Goal: Information Seeking & Learning: Check status

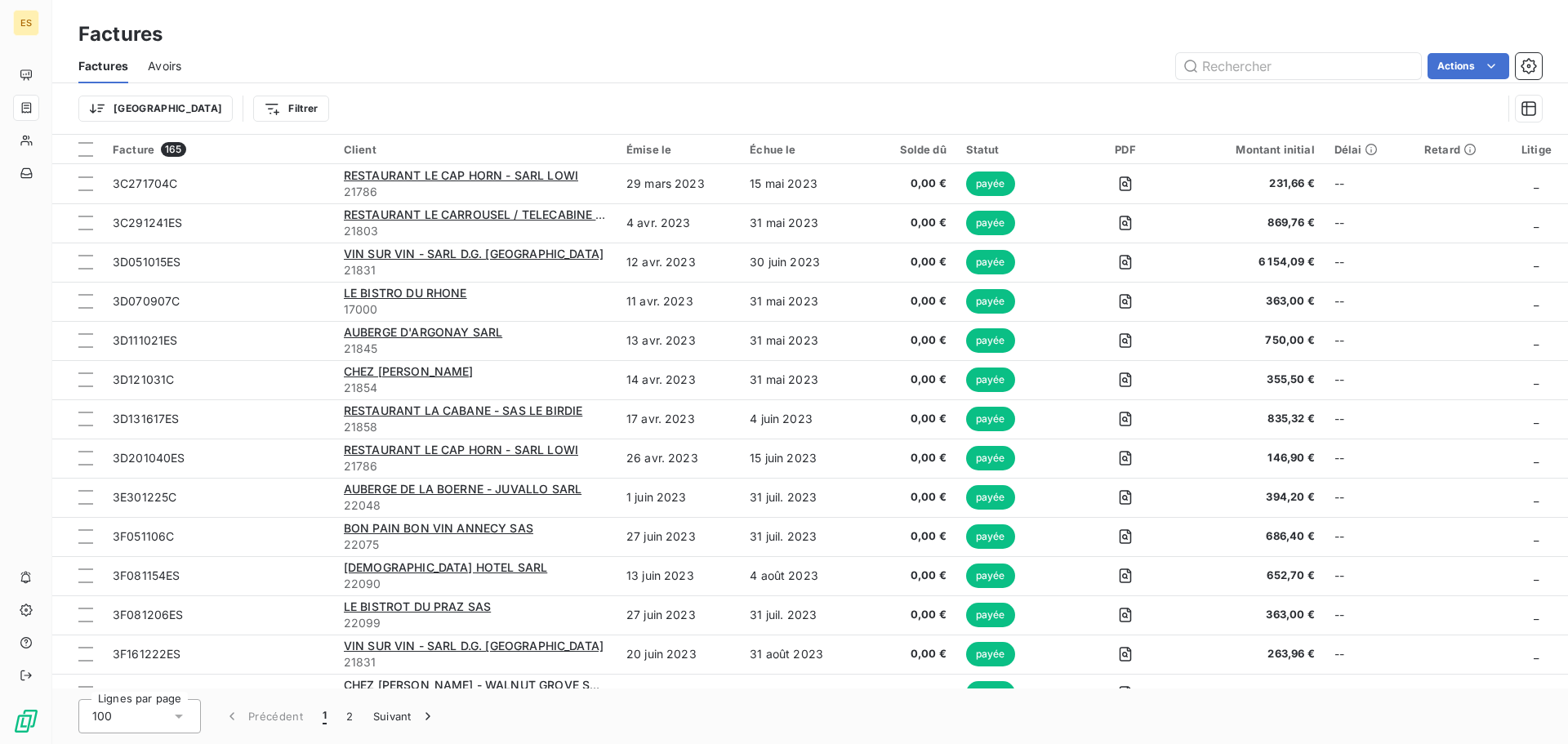
click at [113, 63] on span "Factures" at bounding box center [104, 66] width 50 height 17
click at [206, 110] on html "ES Factures Factures Avoirs Actions Trier Filtrer Facture 165 Client Émise le É…" at bounding box center [784, 372] width 1568 height 744
type input "2"
click at [226, 161] on input "é" at bounding box center [287, 153] width 206 height 34
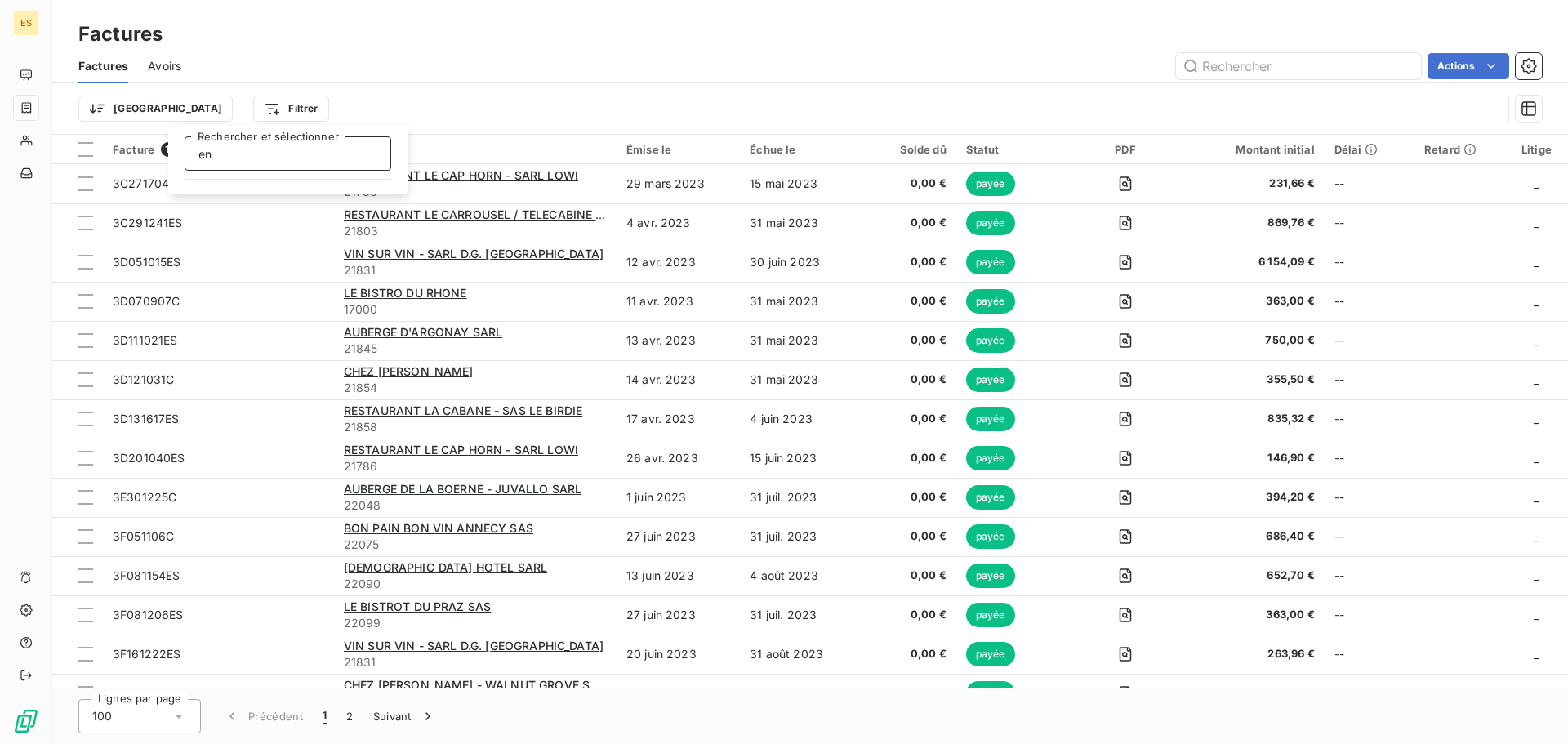
type input "e"
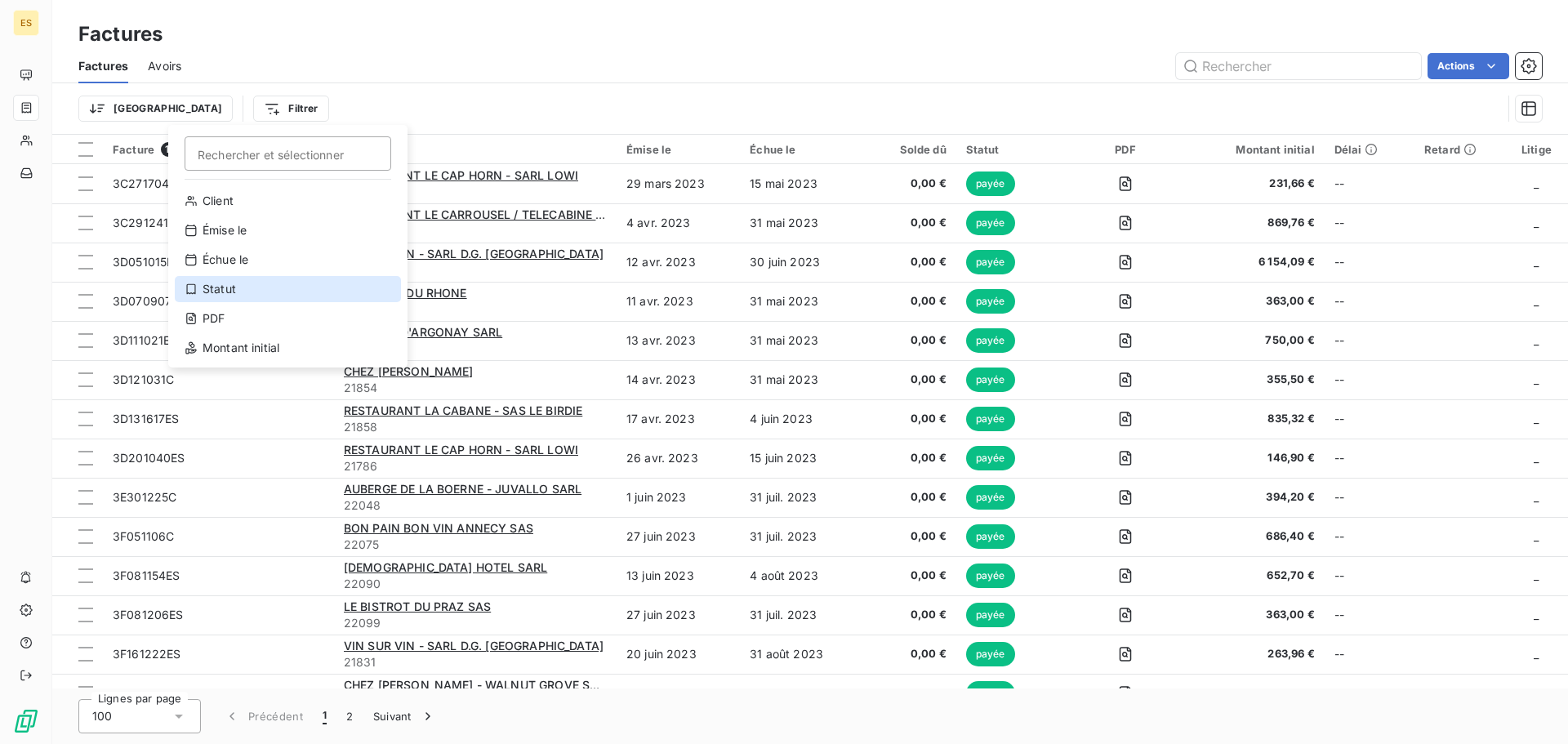
click at [235, 294] on div "Statut" at bounding box center [288, 289] width 226 height 27
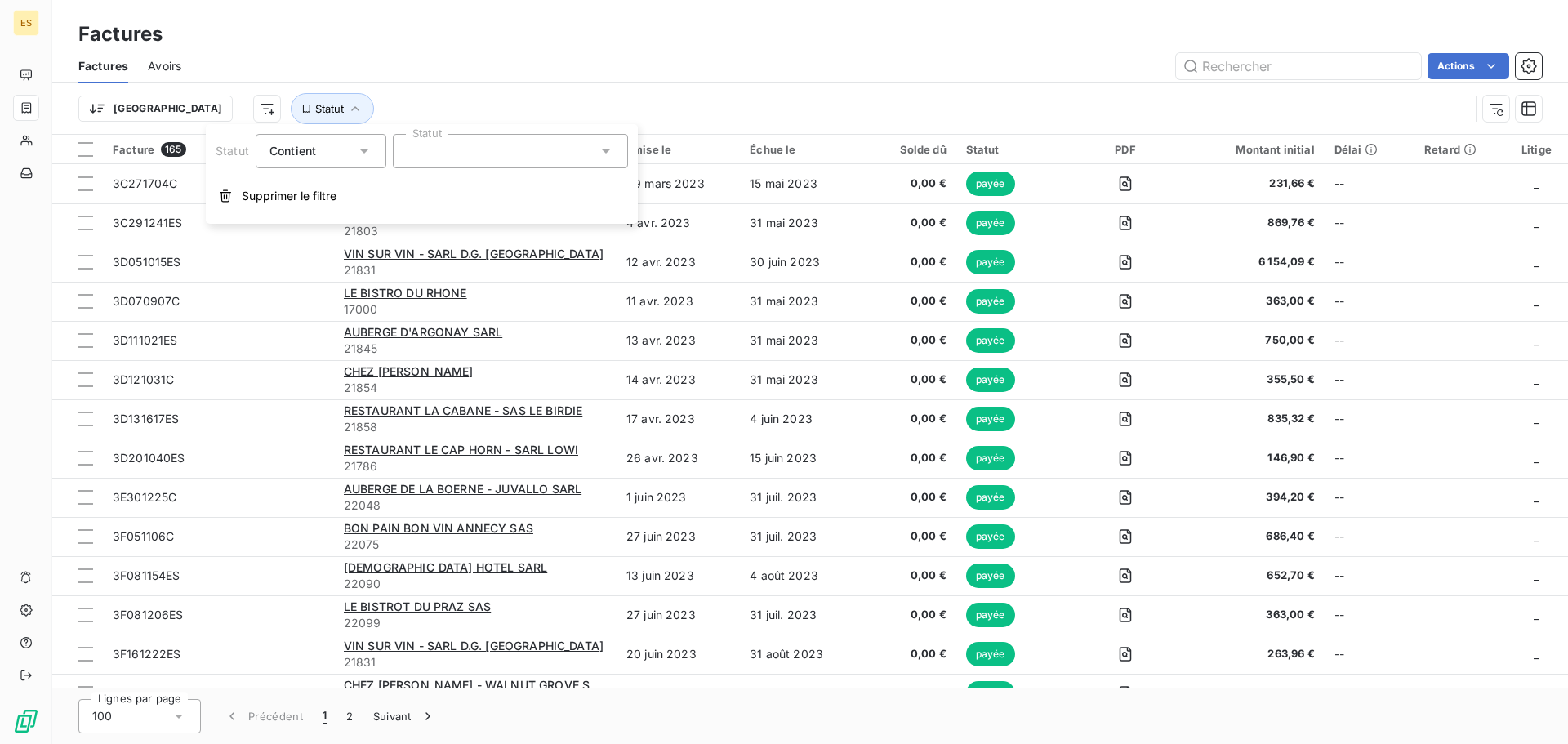
click at [357, 151] on icon at bounding box center [364, 151] width 17 height 17
click at [359, 151] on icon at bounding box center [364, 151] width 17 height 17
click at [418, 151] on div at bounding box center [510, 150] width 236 height 34
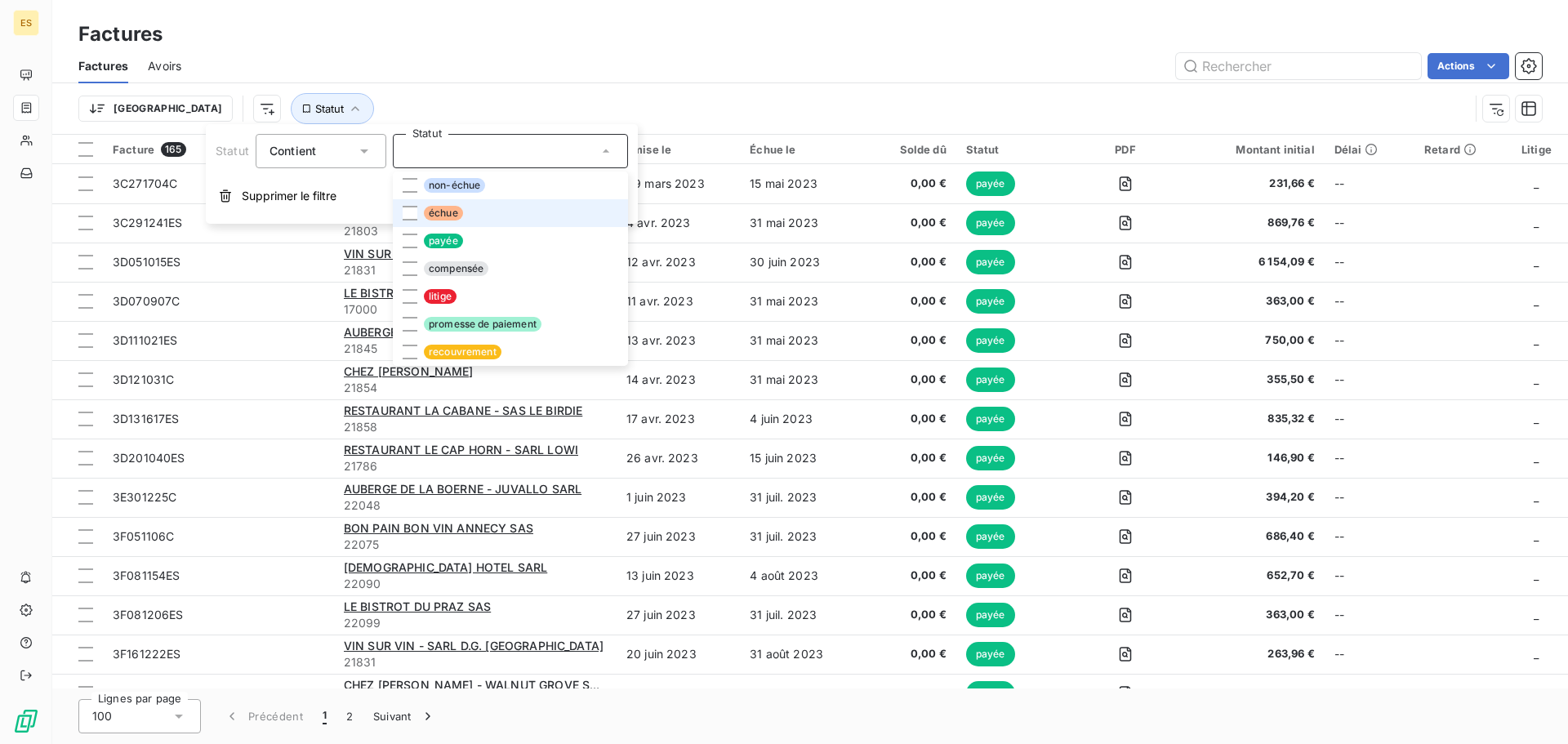
click at [444, 206] on span "échue" at bounding box center [443, 213] width 39 height 15
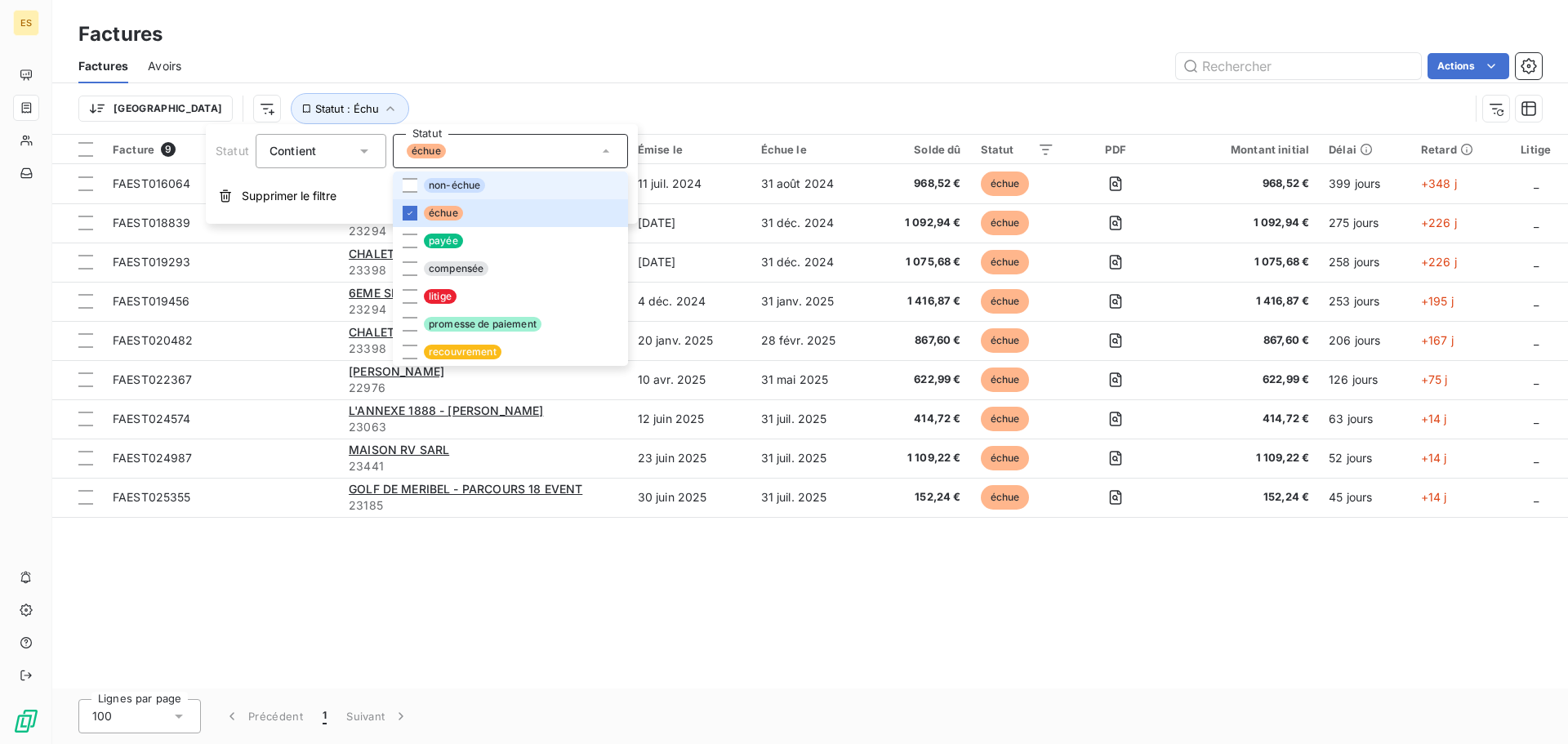
click at [455, 183] on span "non-échue" at bounding box center [454, 185] width 61 height 15
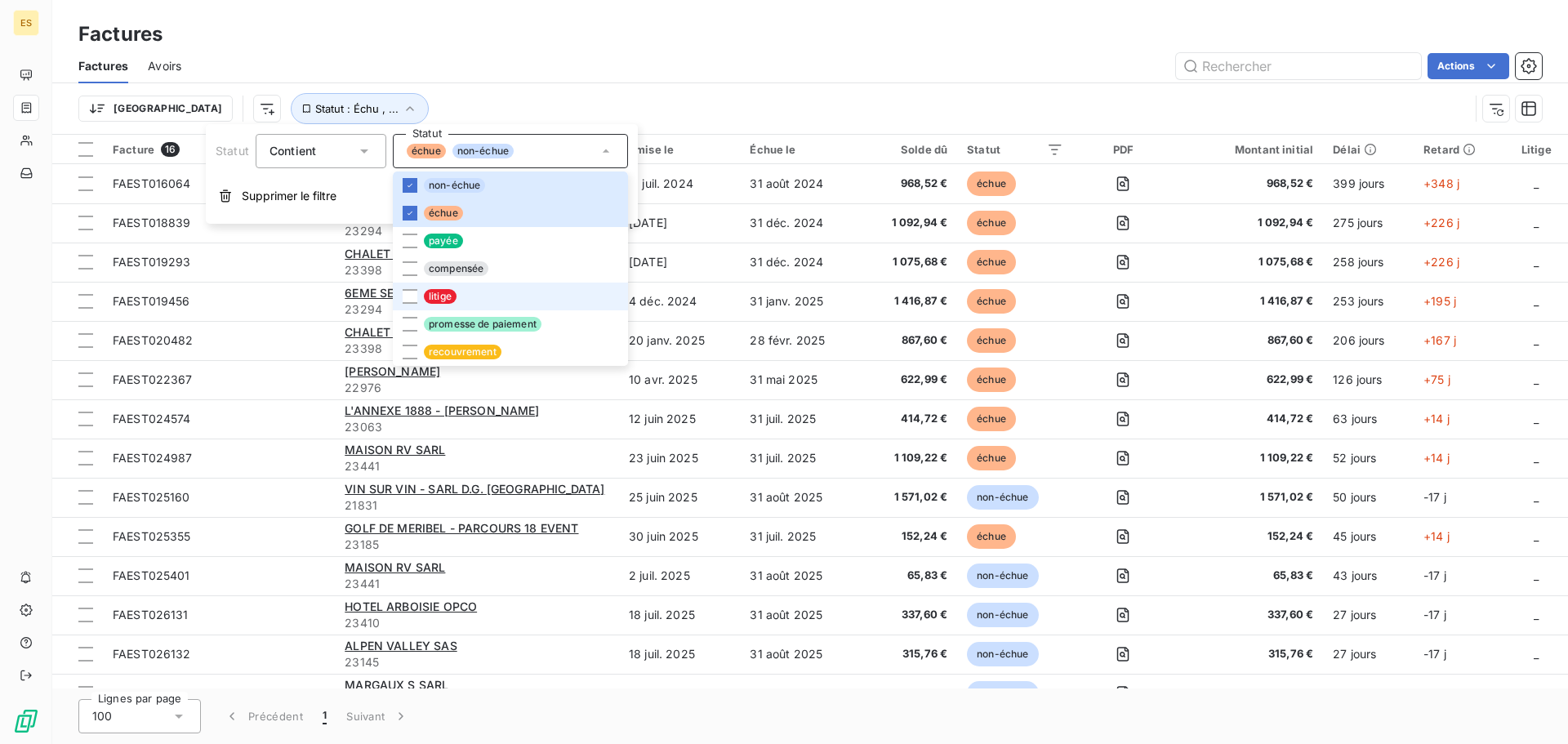
click at [536, 294] on li "litige" at bounding box center [510, 296] width 236 height 28
click at [536, 348] on li "recouvrement" at bounding box center [510, 352] width 236 height 28
click at [505, 350] on li "recouvrement" at bounding box center [510, 352] width 236 height 28
click at [562, 299] on li "litige" at bounding box center [510, 296] width 236 height 28
click at [610, 278] on li "compensée" at bounding box center [510, 269] width 236 height 28
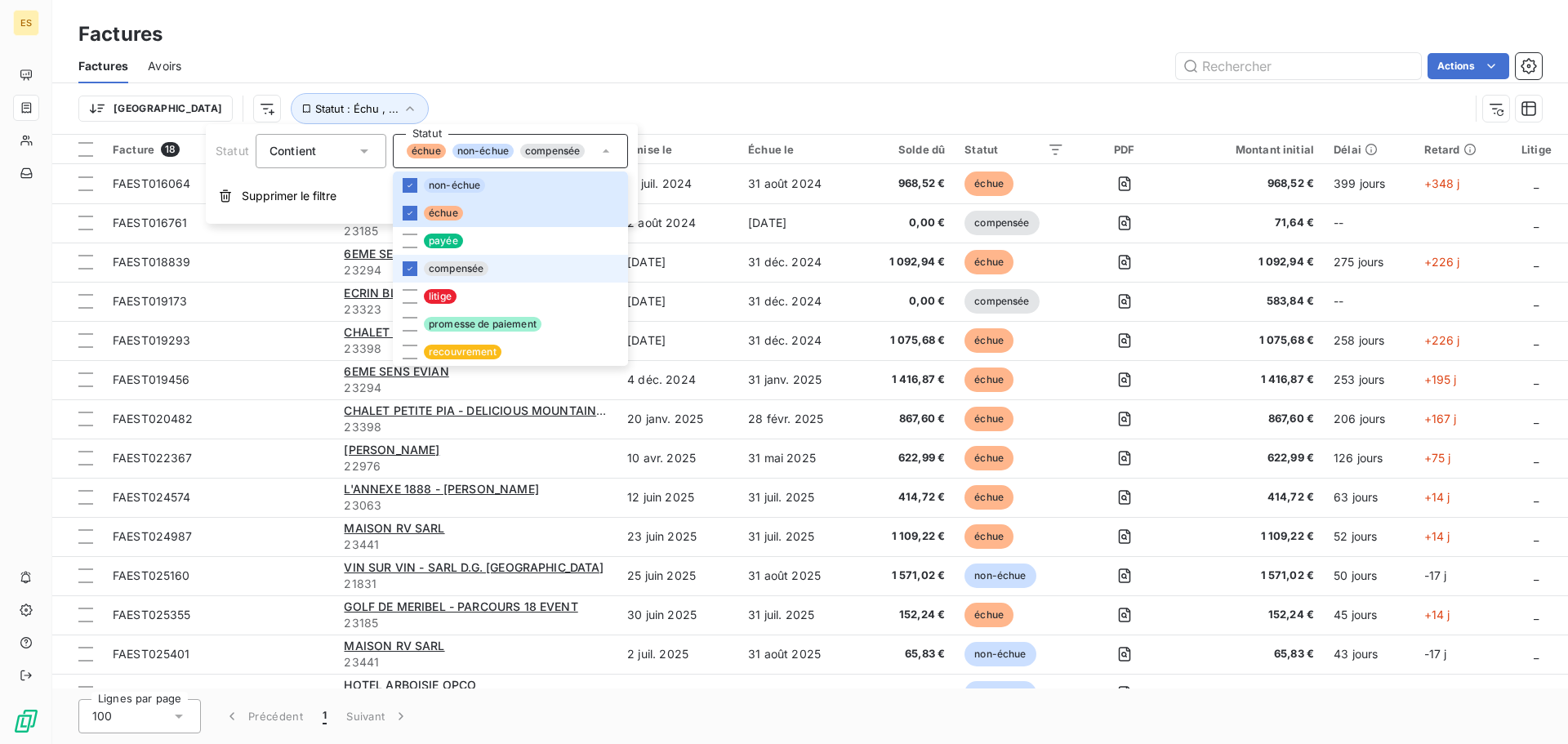
click at [511, 263] on li "compensée" at bounding box center [510, 269] width 236 height 28
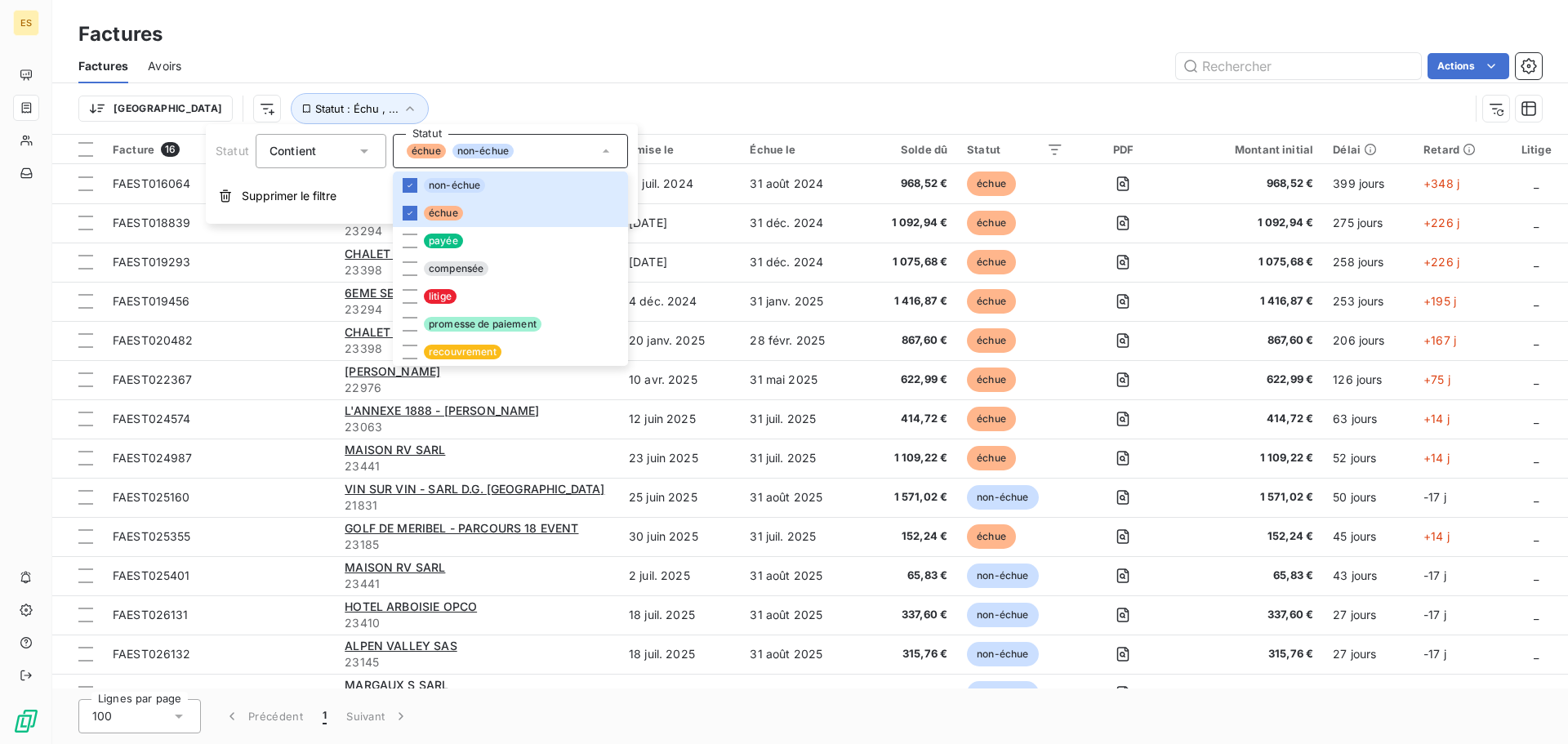
click at [766, 81] on div "Factures Avoirs Actions" at bounding box center [810, 65] width 1516 height 34
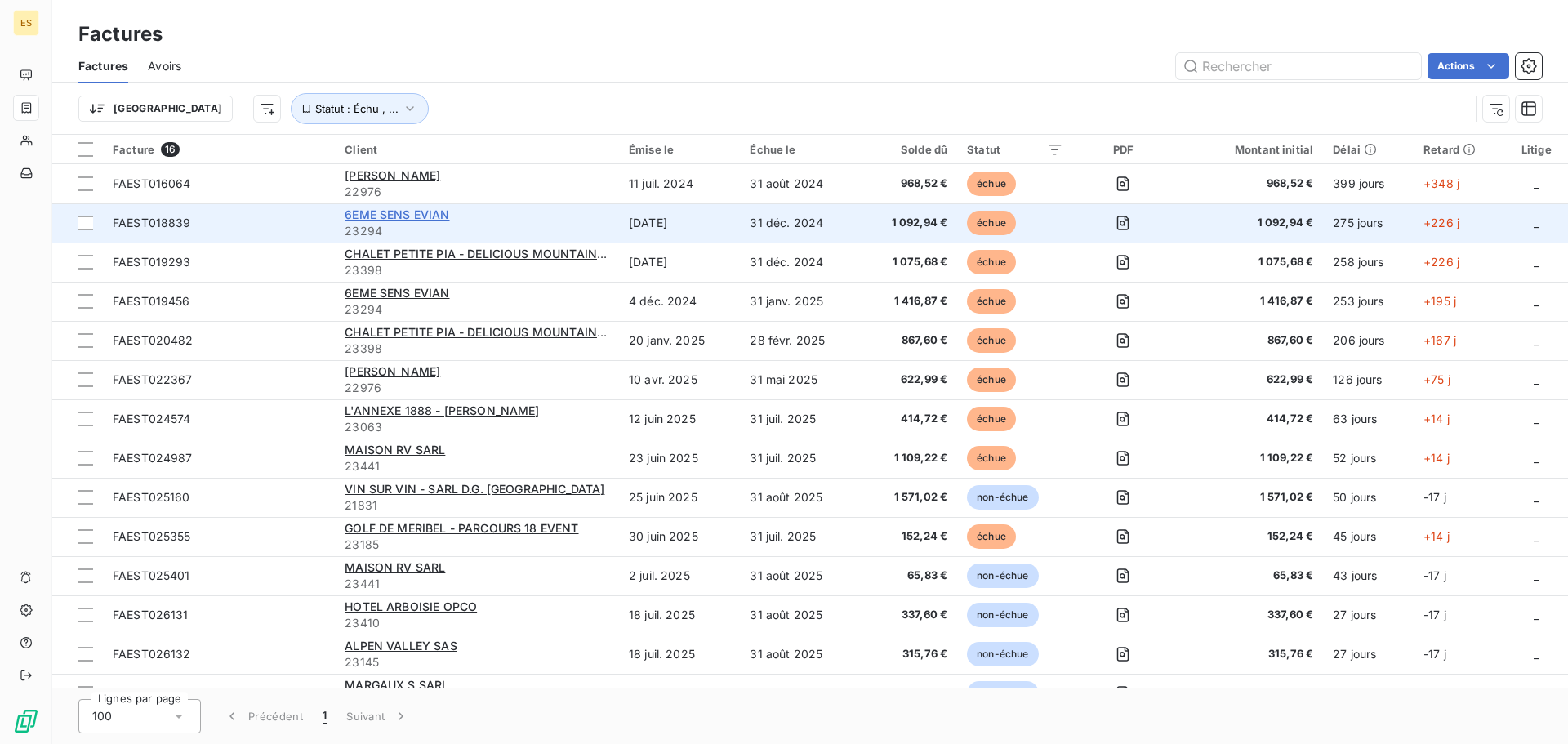
click at [418, 217] on span "6EME SENS EVIAN" at bounding box center [397, 214] width 105 height 14
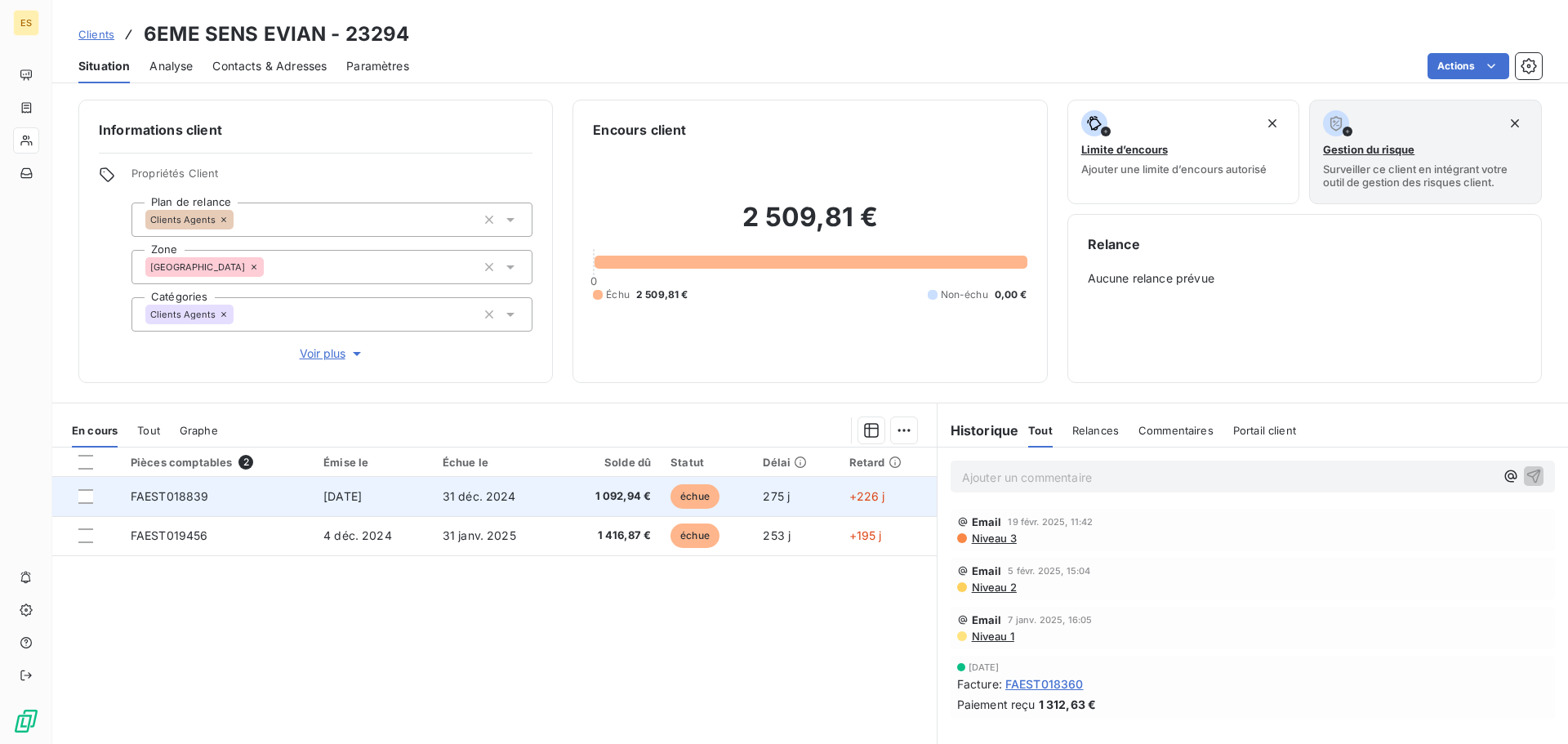
click at [403, 487] on td "[DATE]" at bounding box center [373, 496] width 119 height 39
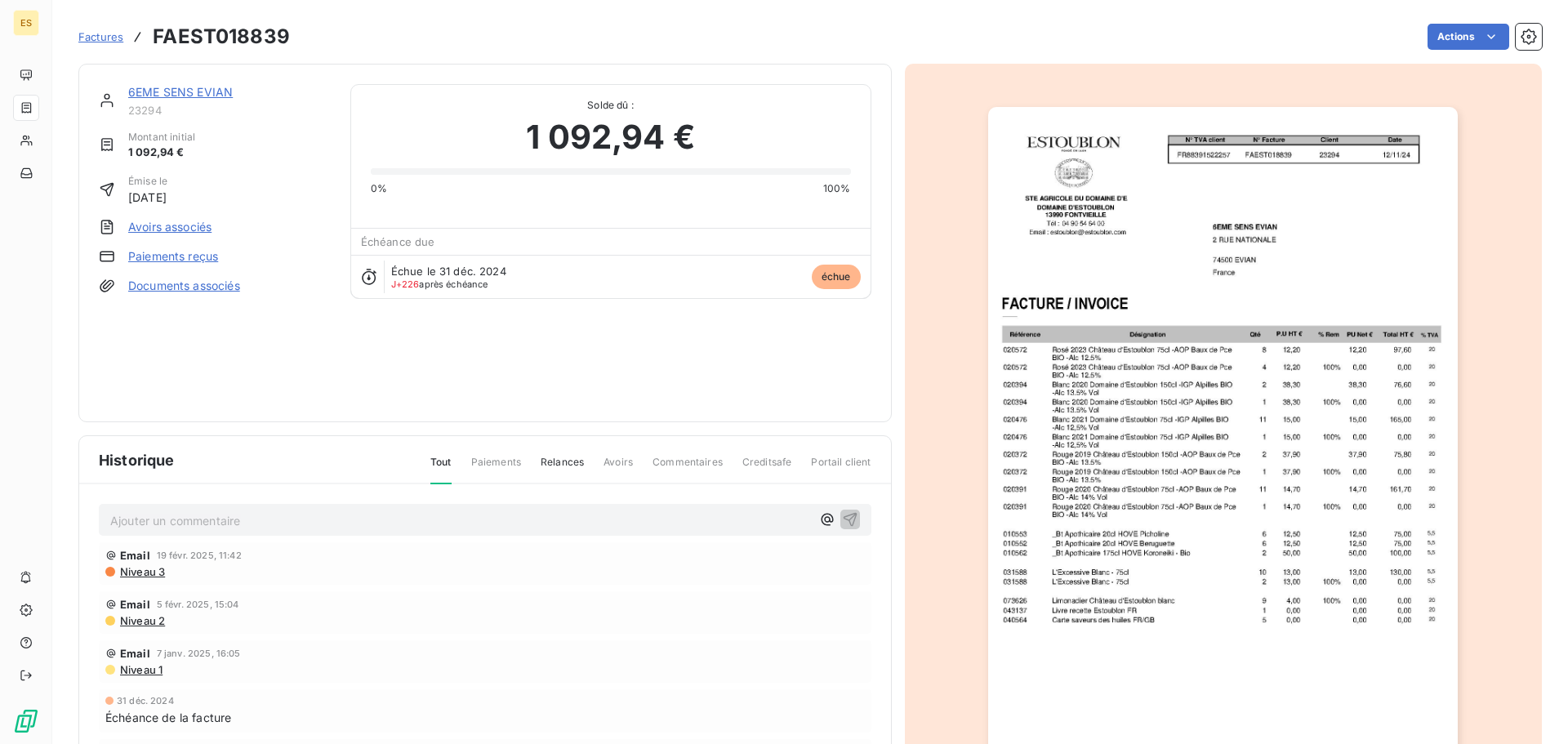
click at [1170, 650] on img "button" at bounding box center [1223, 439] width 469 height 665
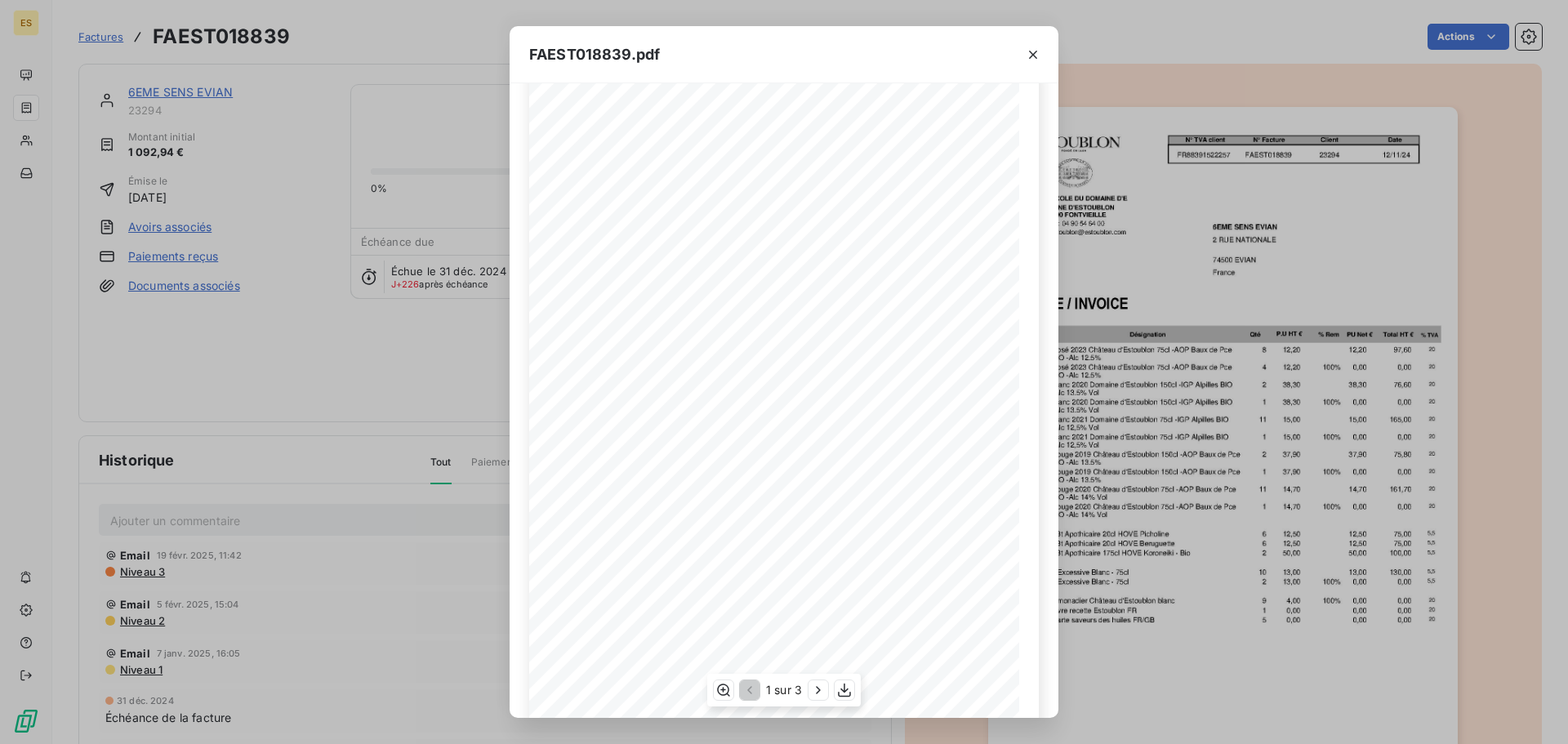
scroll to position [97, 0]
click at [844, 690] on icon "button" at bounding box center [845, 691] width 17 height 17
click at [1023, 64] on button "button" at bounding box center [1033, 54] width 27 height 27
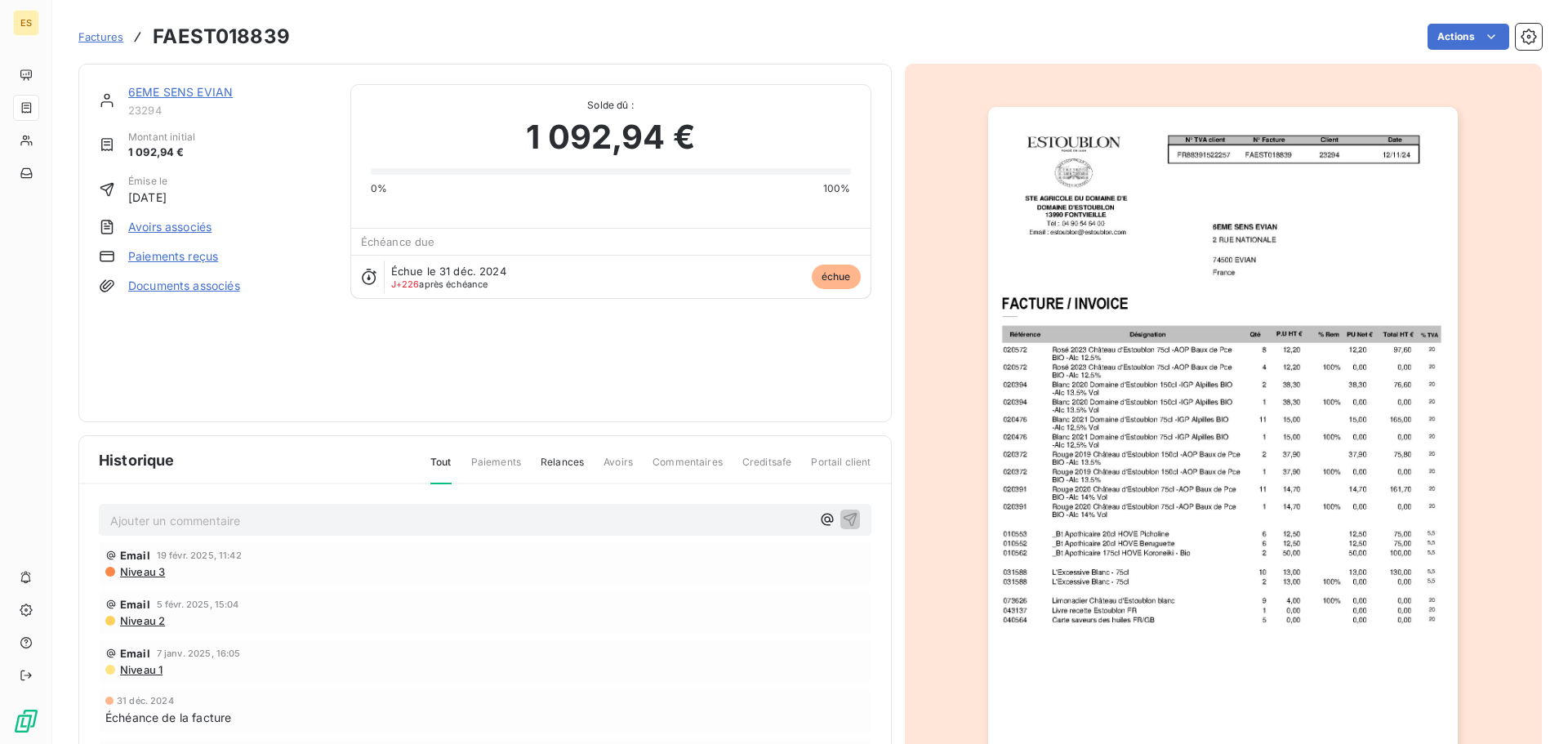
click at [105, 41] on span "Factures" at bounding box center [101, 37] width 45 height 13
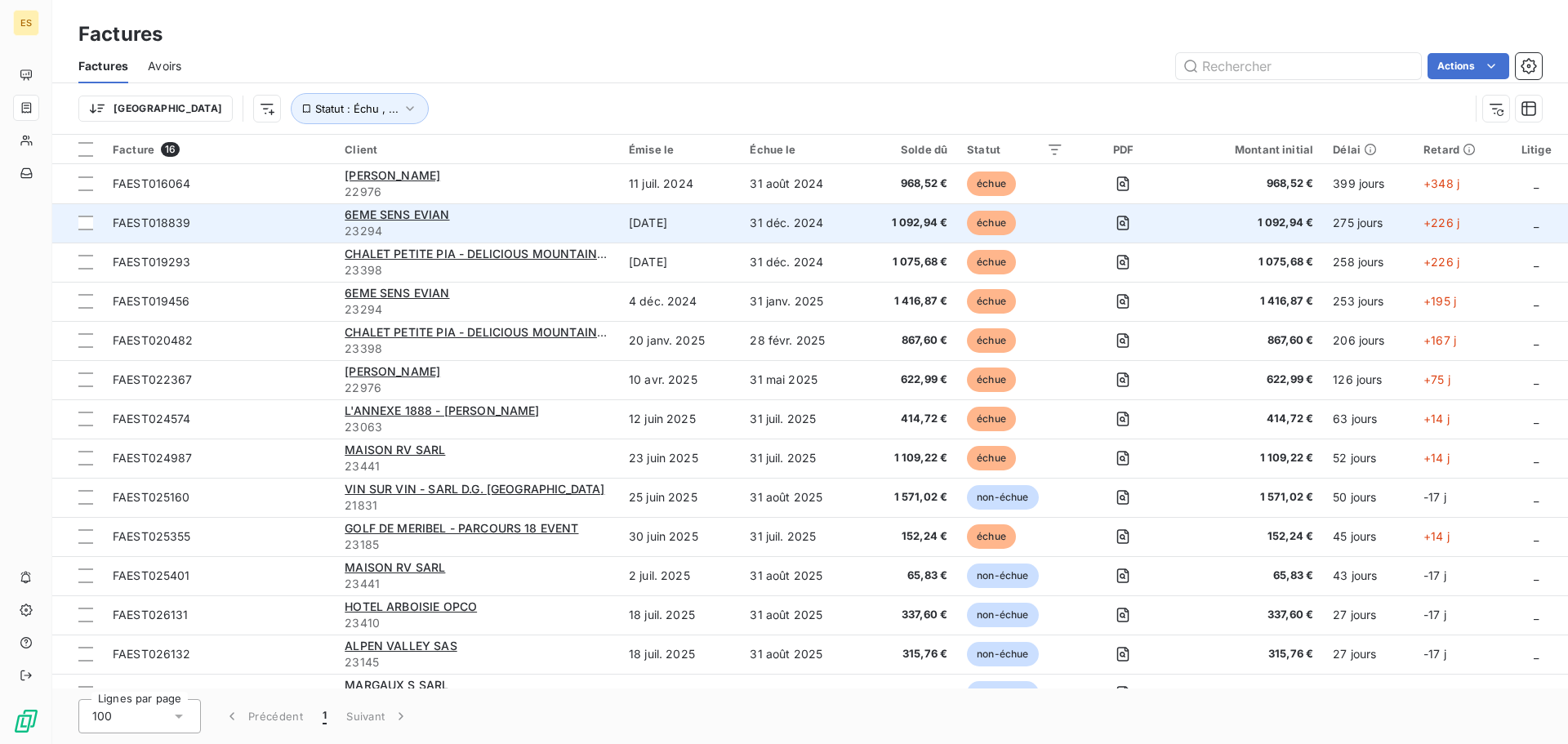
click at [495, 221] on div "6EME SENS EVIAN" at bounding box center [477, 215] width 265 height 17
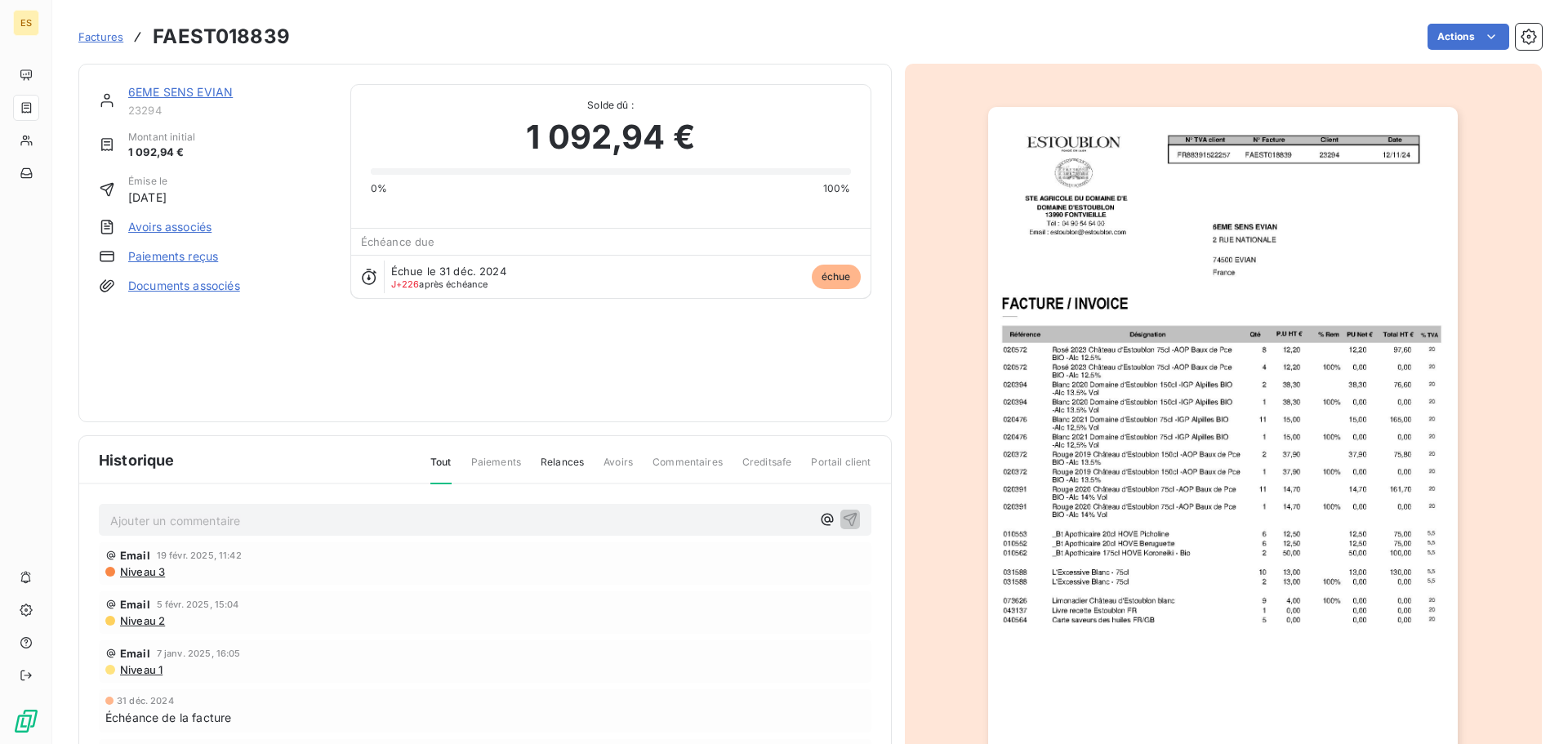
click at [106, 39] on span "Factures" at bounding box center [101, 37] width 45 height 13
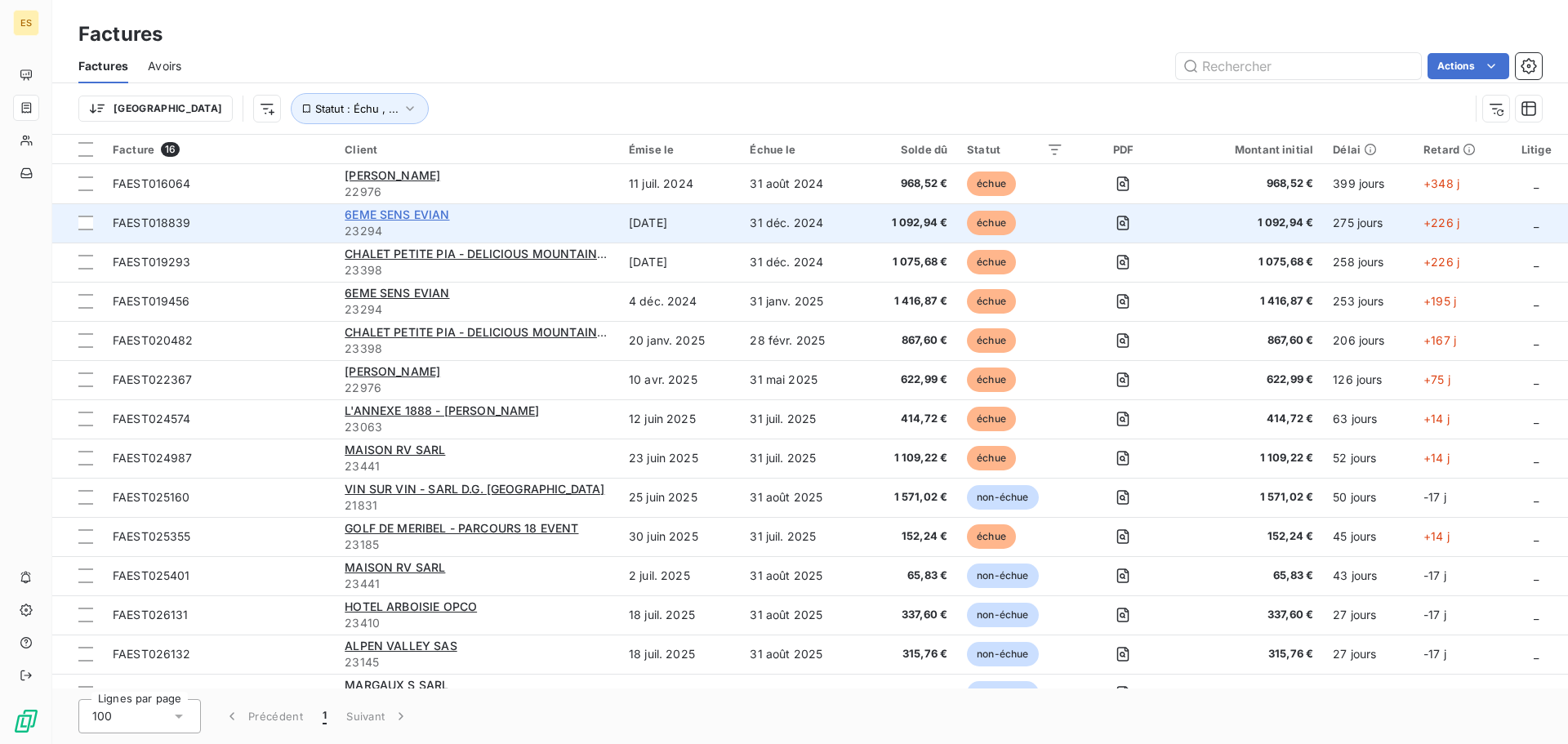
click at [374, 210] on span "6EME SENS EVIAN" at bounding box center [397, 214] width 105 height 14
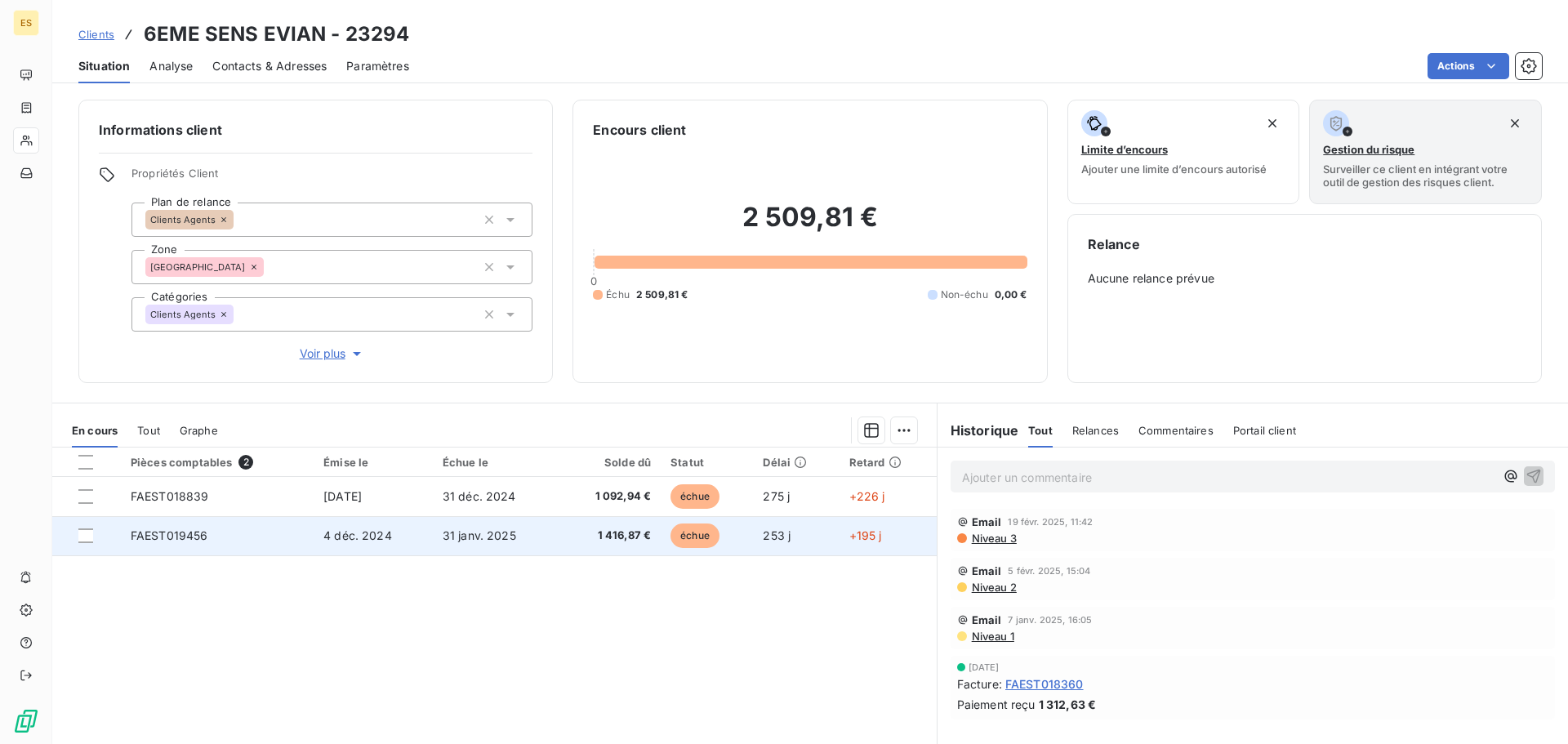
click at [245, 538] on td "FAEST019456" at bounding box center [217, 536] width 193 height 39
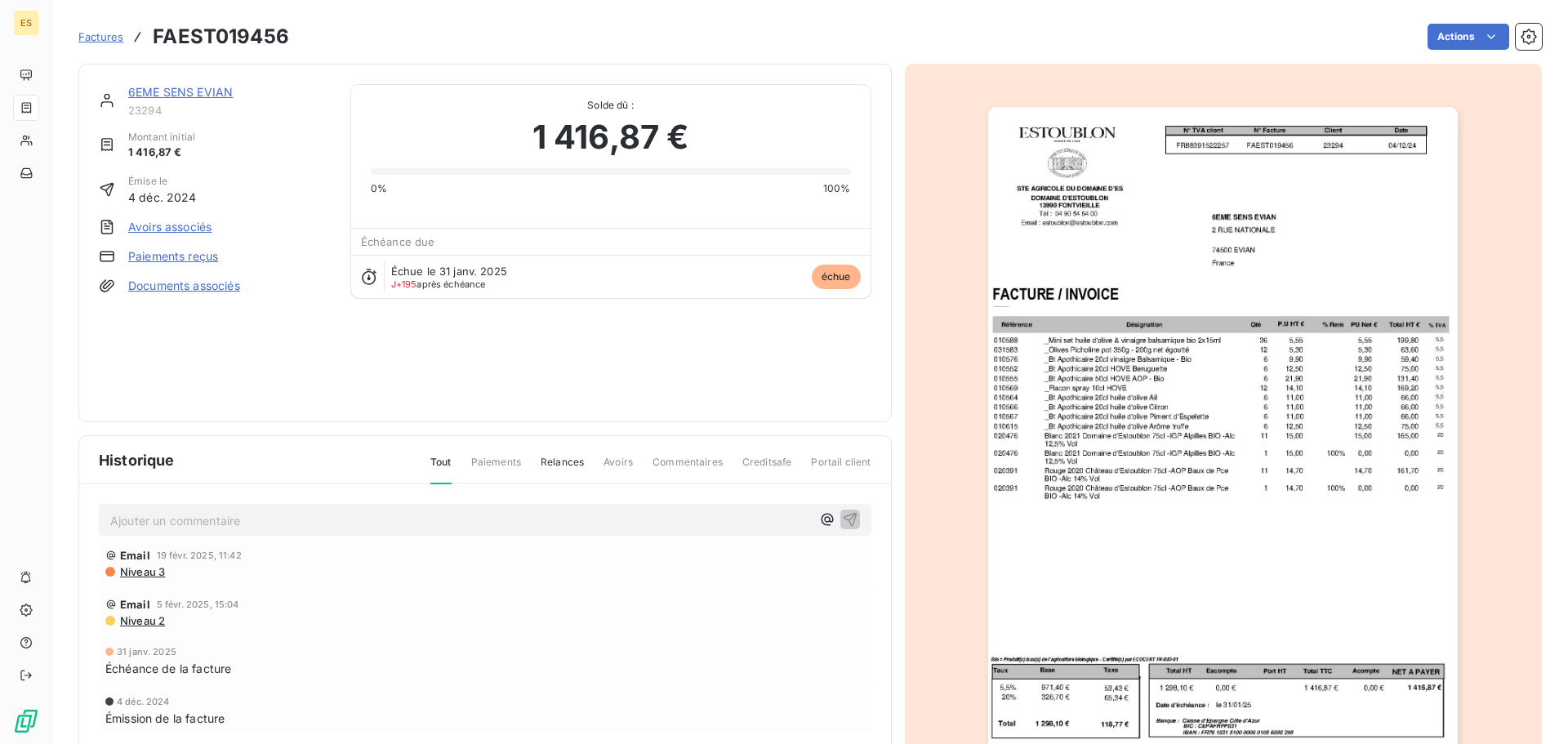
click at [1121, 381] on img "button" at bounding box center [1223, 439] width 469 height 665
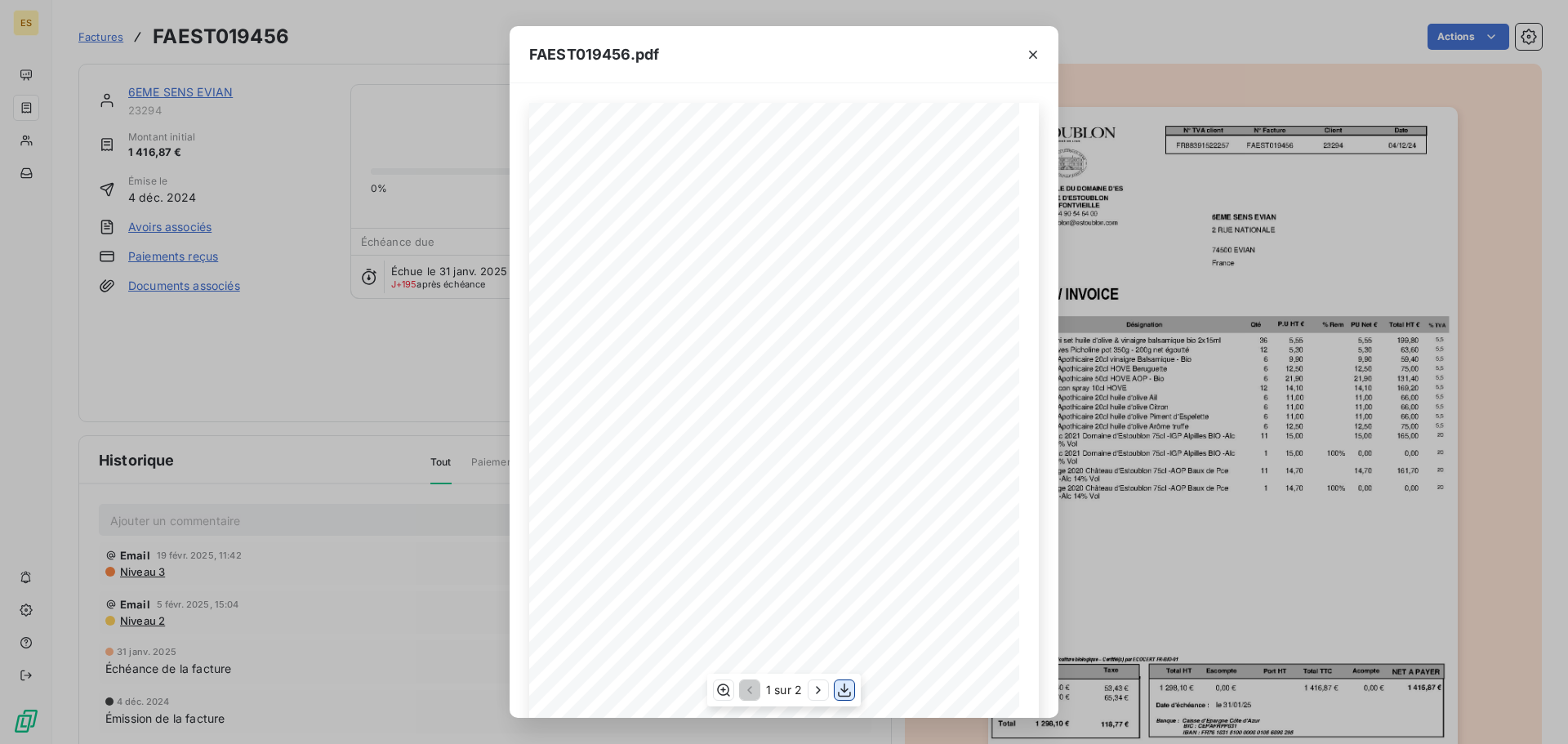
click at [849, 693] on icon "button" at bounding box center [845, 691] width 17 height 17
click at [308, 550] on div "FAEST019456.pdf FAEST019456 Date STE AGRICOLE DU DOMAINE D'ES DOMAINE D'ESTOUBL…" at bounding box center [784, 372] width 1568 height 744
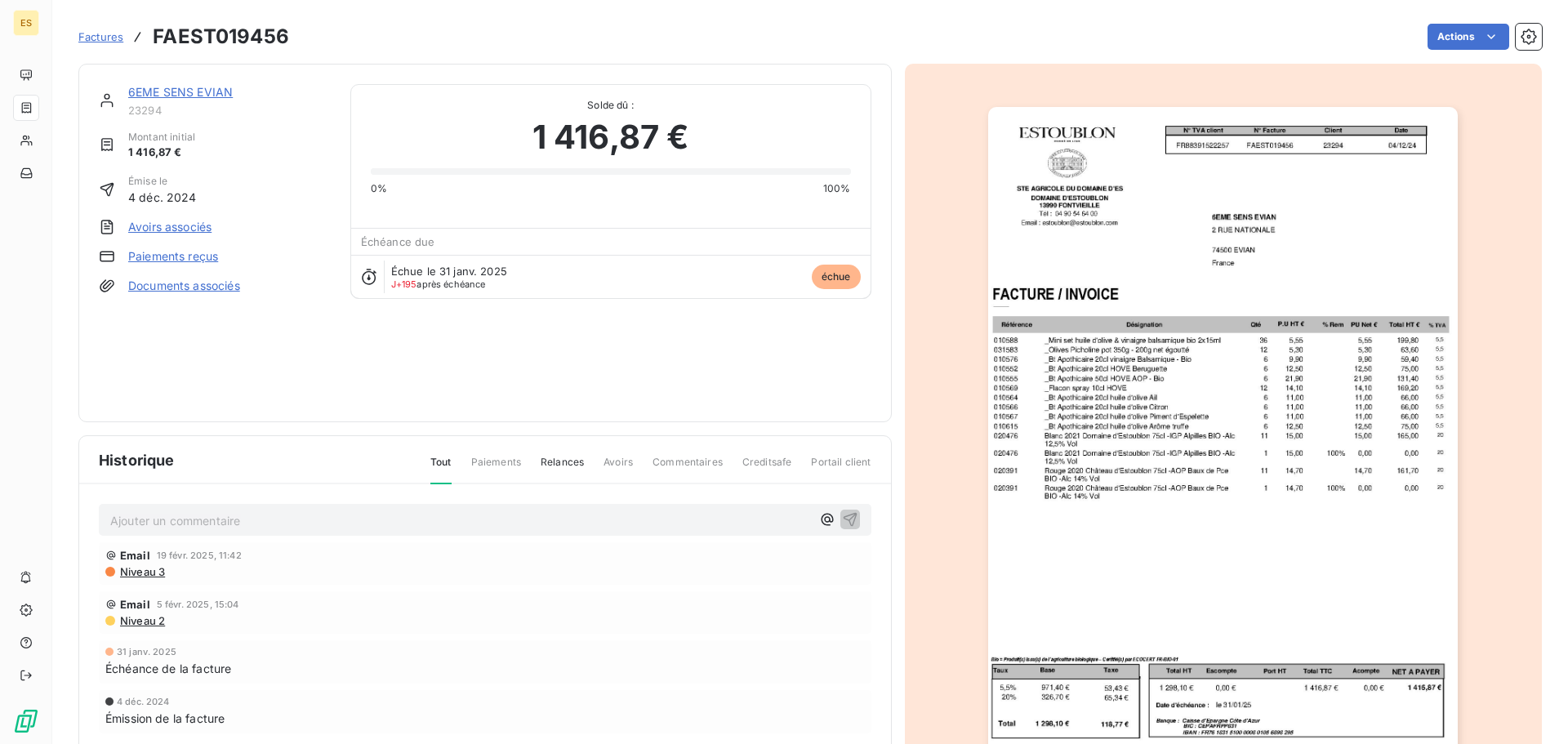
click at [94, 34] on span "Factures" at bounding box center [101, 37] width 45 height 13
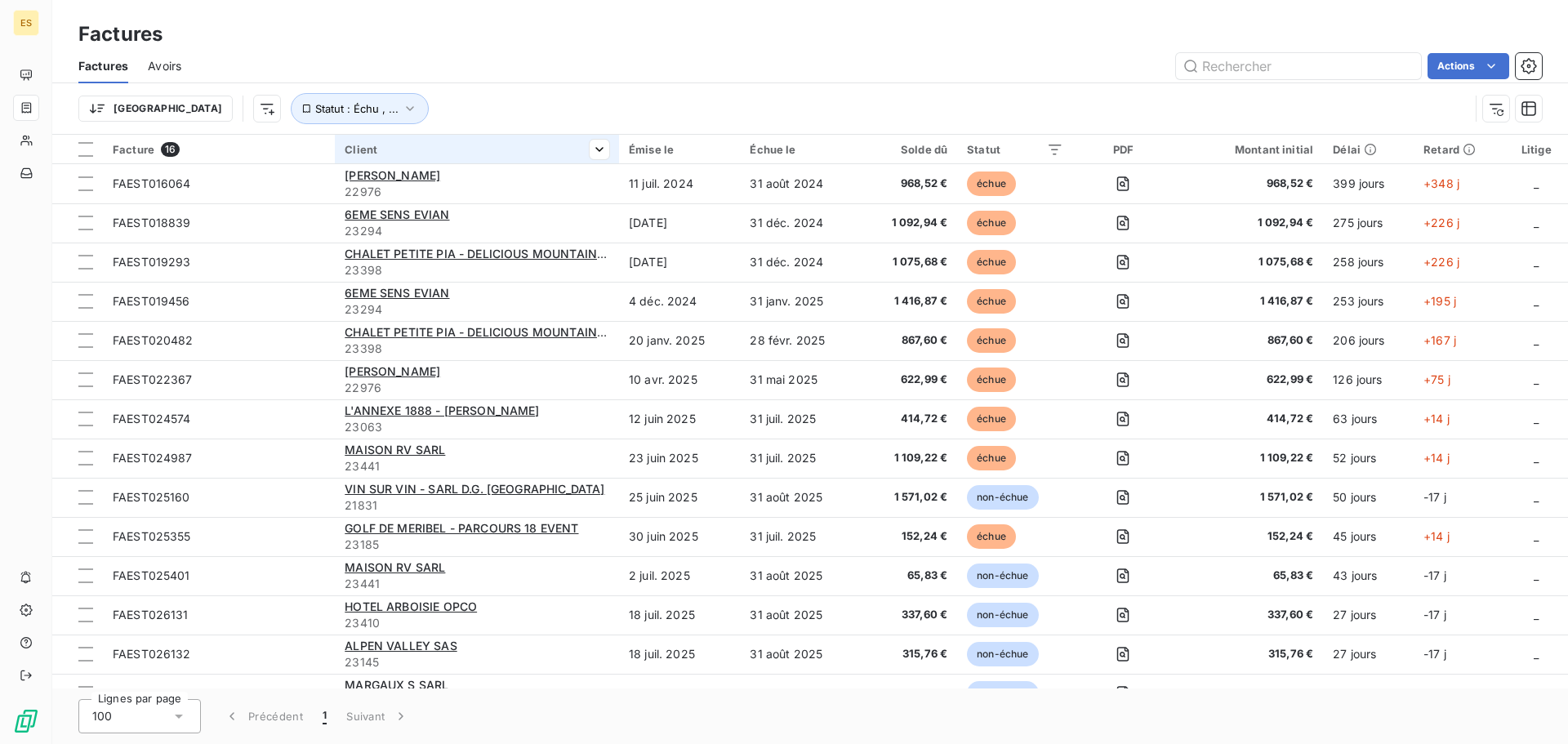
click at [372, 161] on th "Client" at bounding box center [477, 150] width 284 height 29
click at [369, 147] on div "Client" at bounding box center [477, 150] width 265 height 13
click at [492, 112] on html "ES Factures Factures Avoirs Actions Trier Statut : Échu , ... Facture 16 Client…" at bounding box center [784, 372] width 1568 height 744
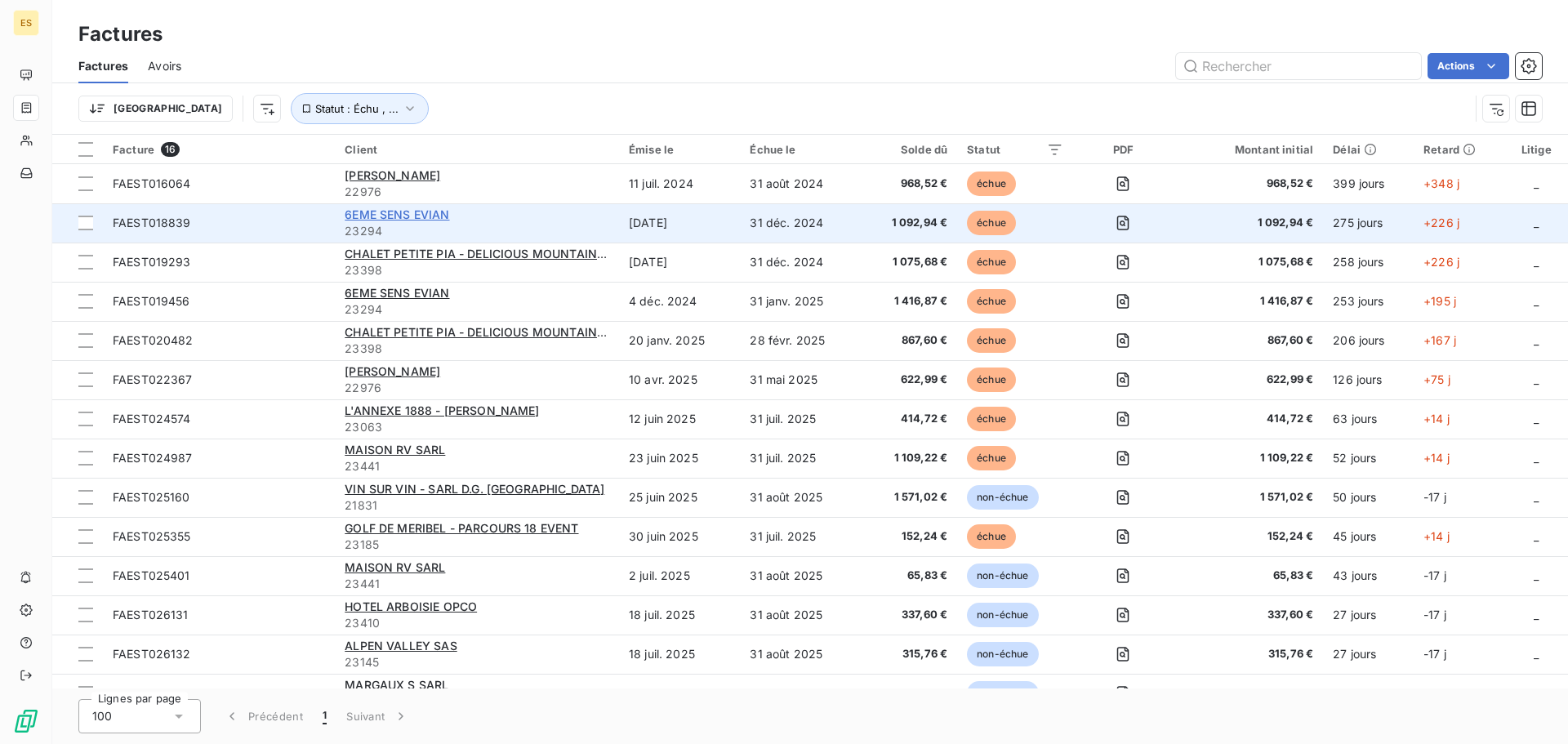
click at [400, 212] on span "6EME SENS EVIAN" at bounding box center [397, 214] width 105 height 14
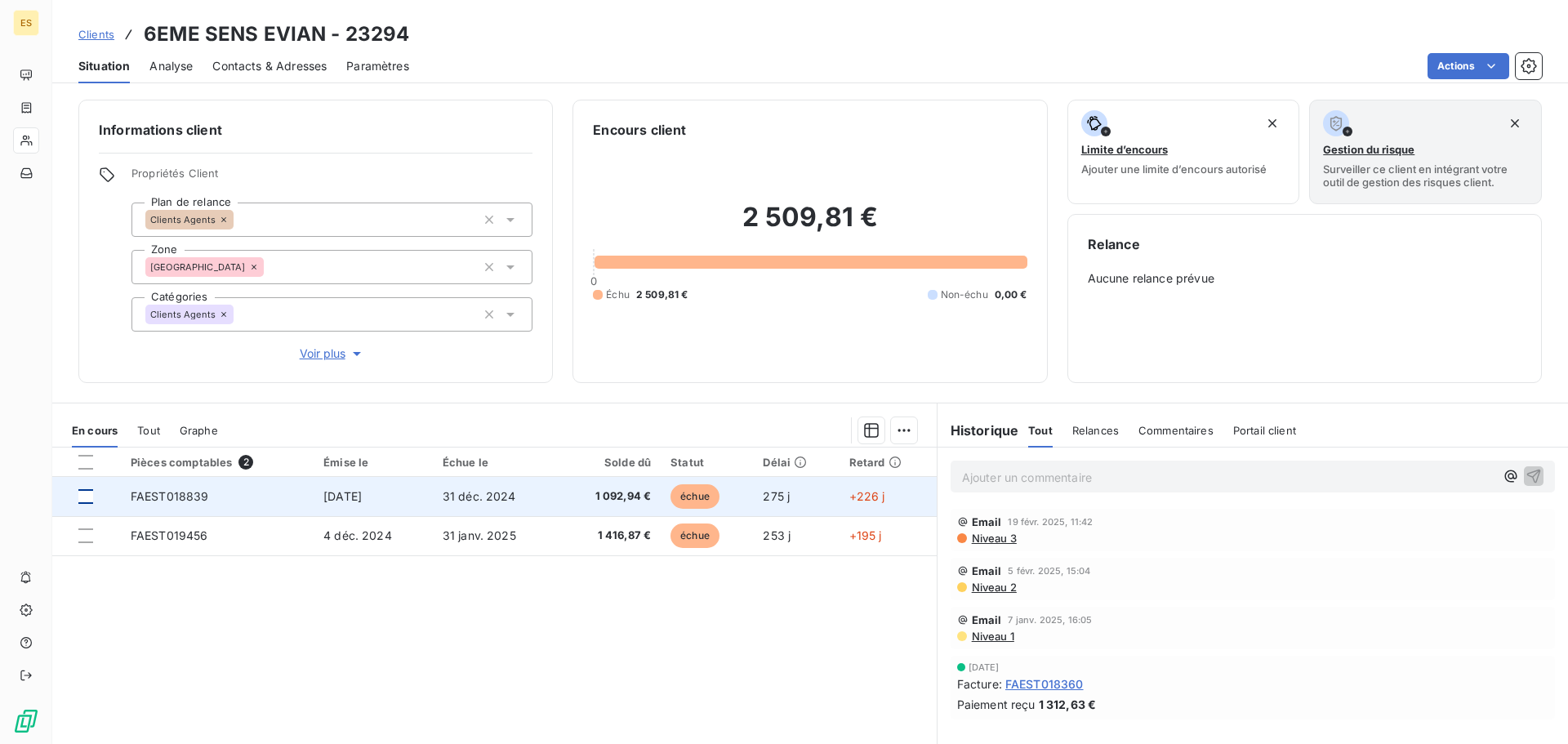
click at [91, 494] on div at bounding box center [86, 497] width 15 height 15
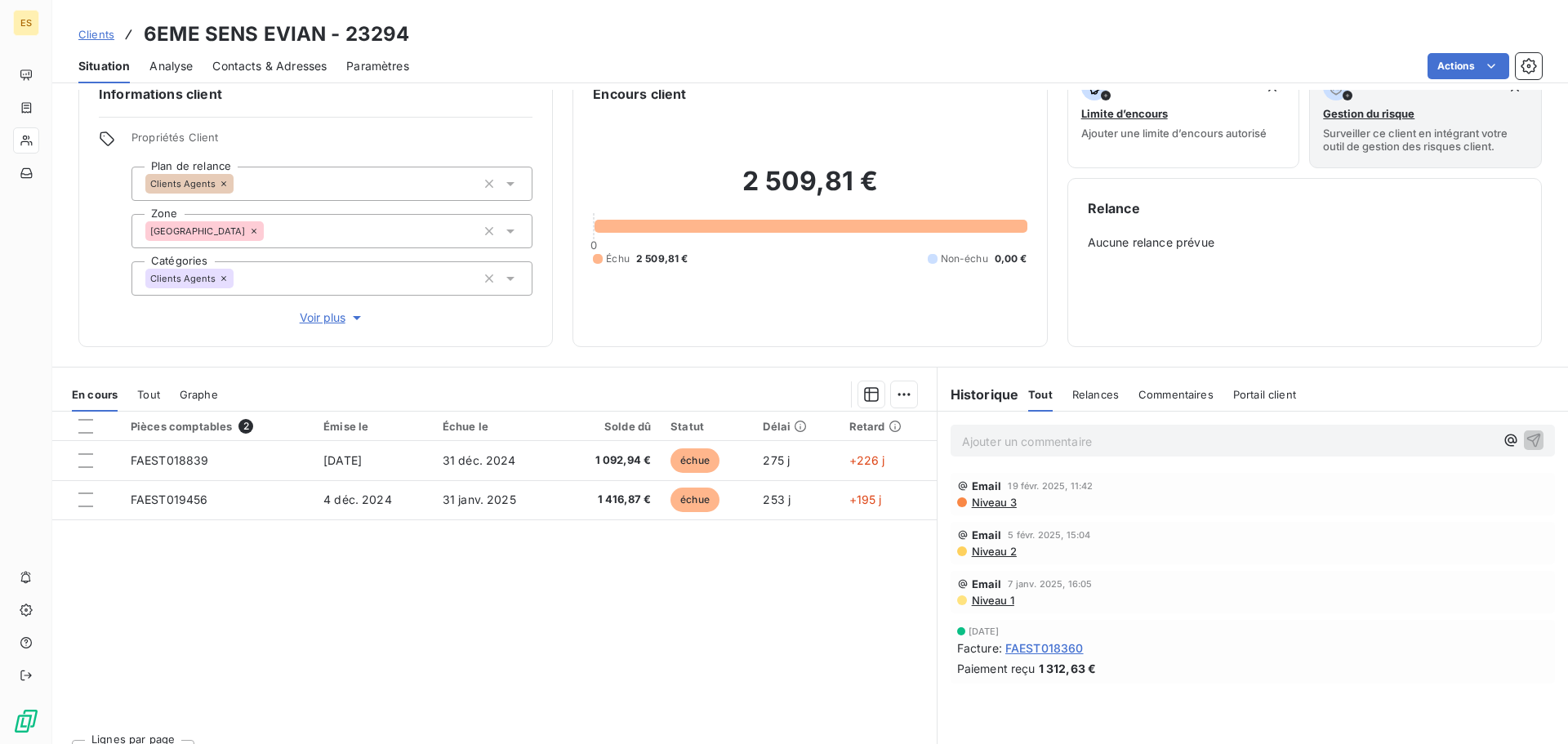
scroll to position [67, 0]
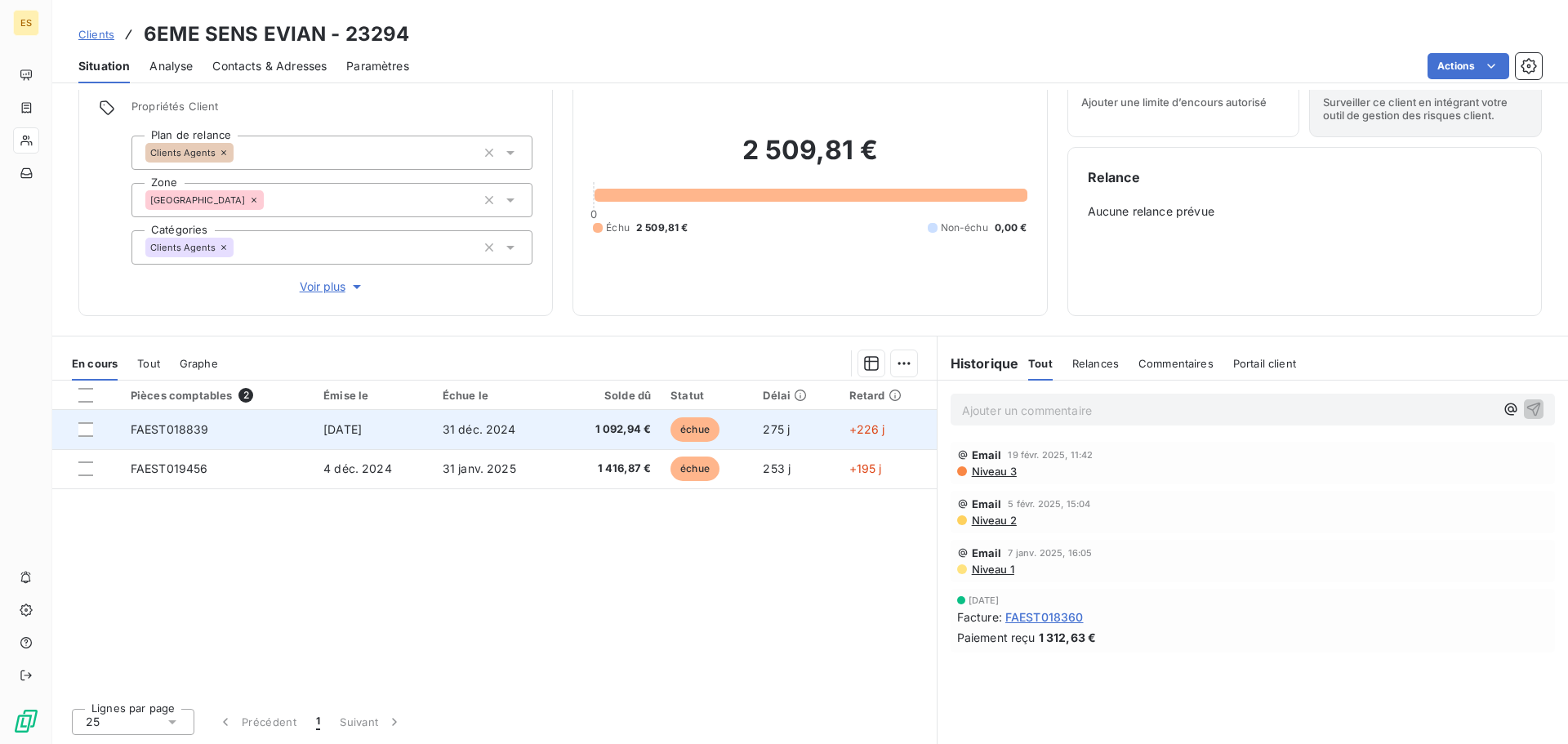
click at [348, 438] on td "[DATE]" at bounding box center [373, 429] width 119 height 39
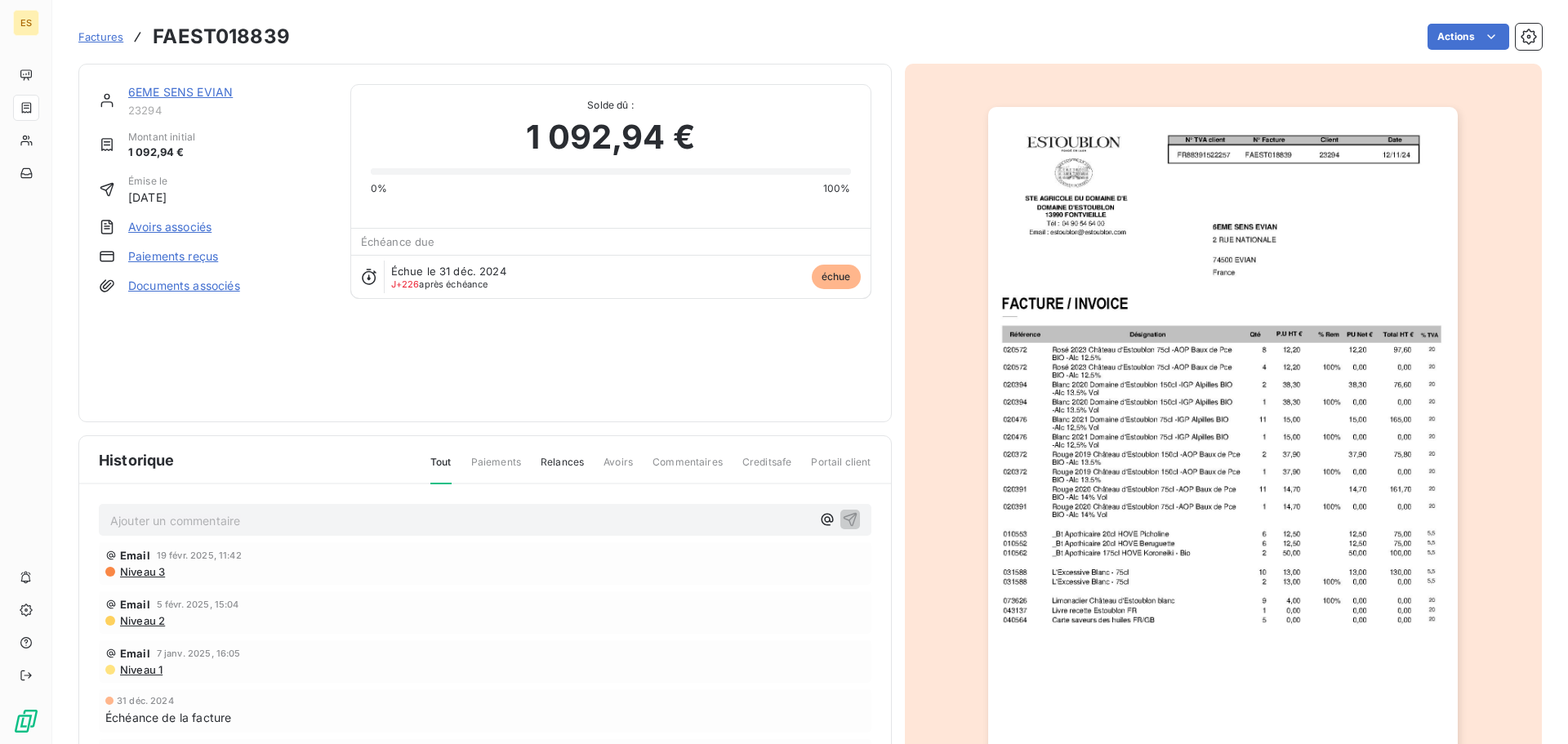
click at [168, 94] on link "6EME SENS EVIAN" at bounding box center [181, 92] width 105 height 14
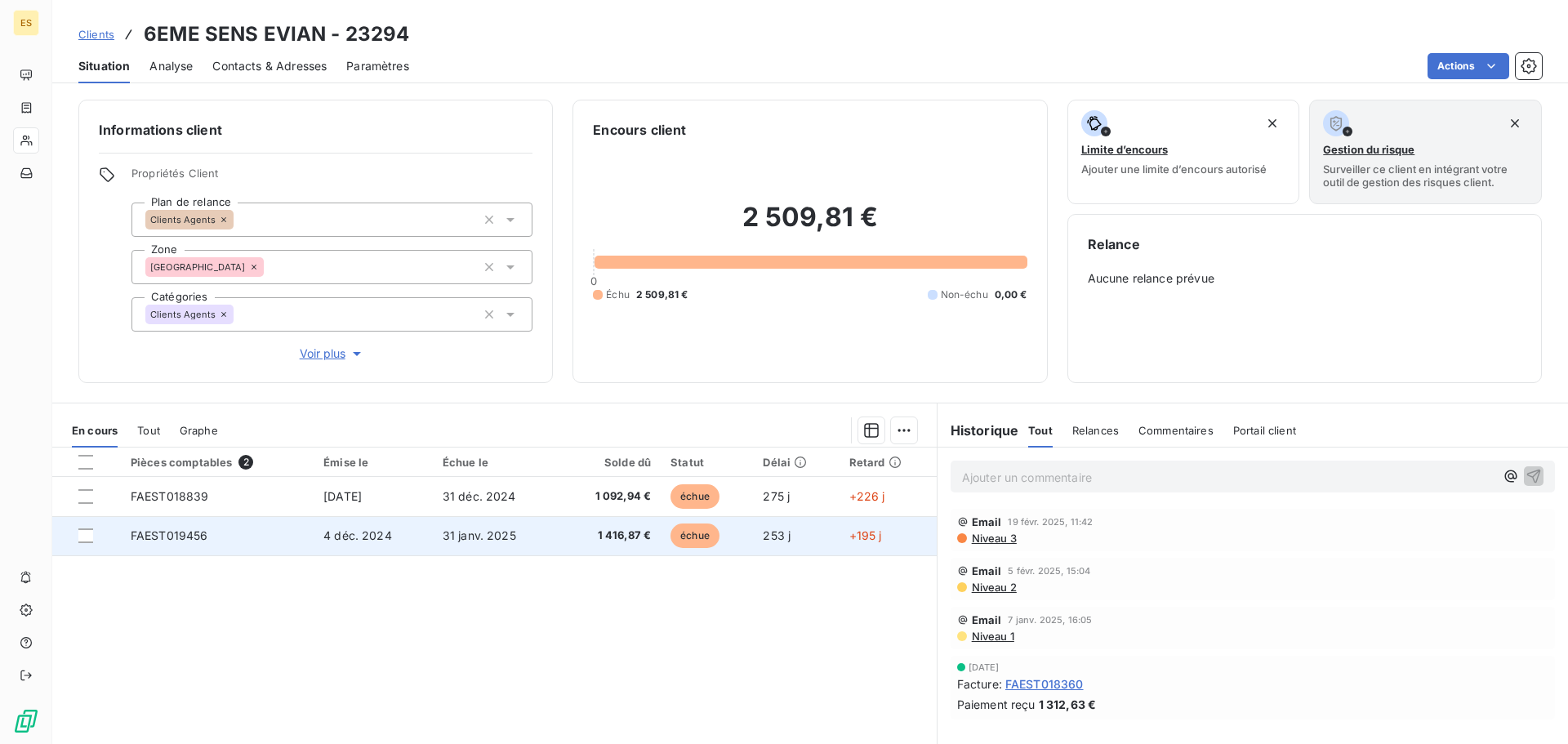
click at [226, 539] on td "FAEST019456" at bounding box center [217, 536] width 193 height 39
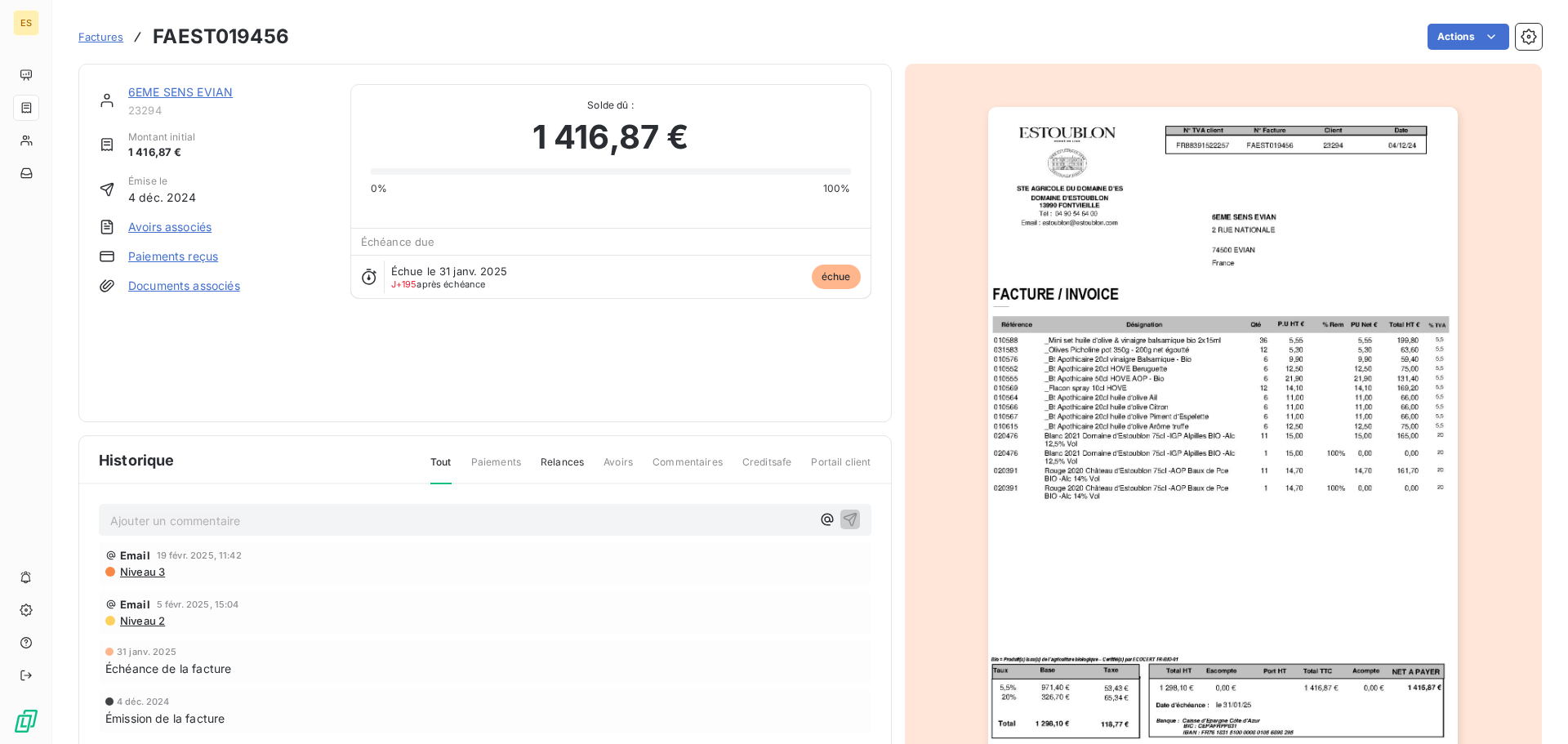
click at [108, 38] on span "Factures" at bounding box center [101, 37] width 45 height 13
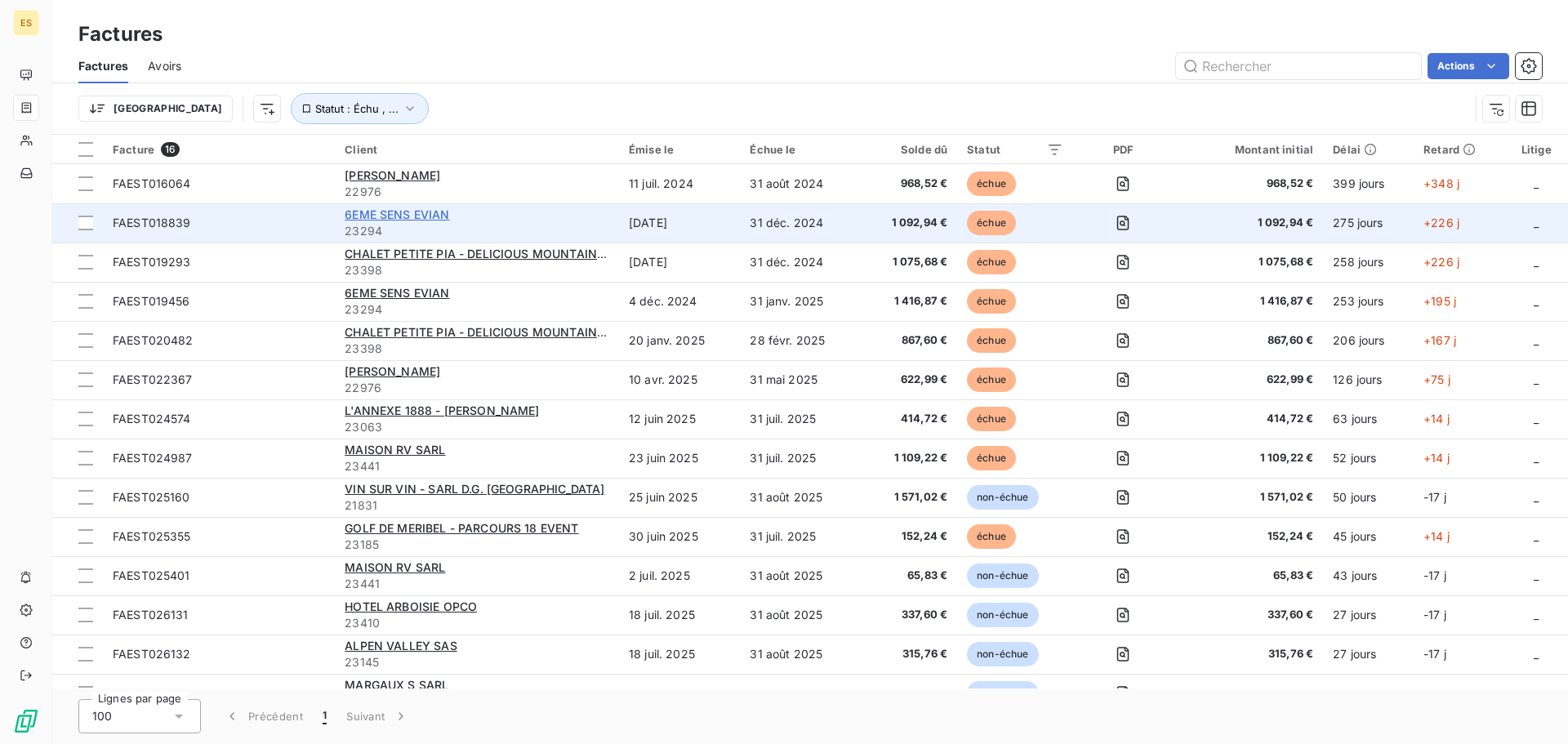
click at [404, 211] on span "6EME SENS EVIAN" at bounding box center [397, 214] width 105 height 14
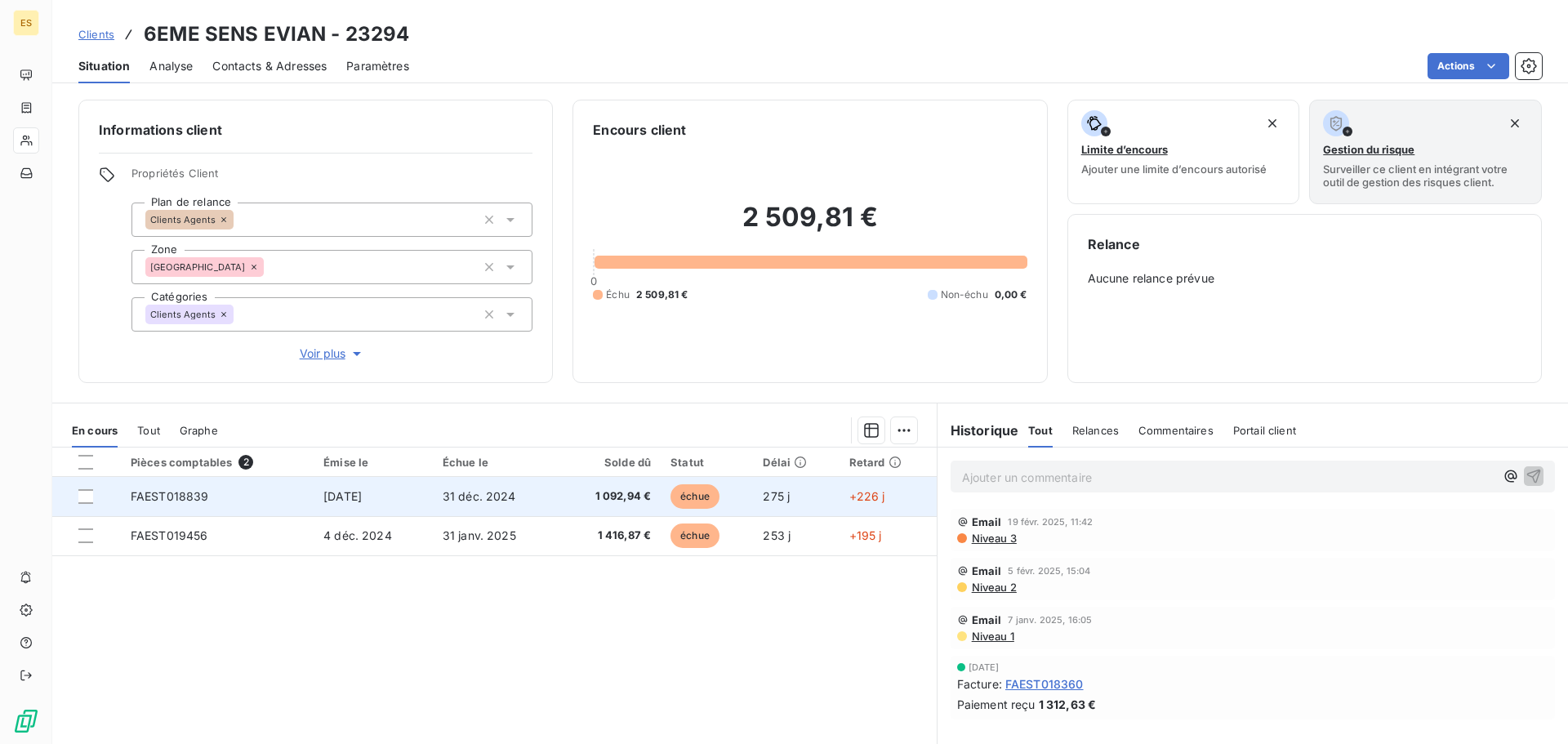
click at [188, 495] on span "FAEST018839" at bounding box center [171, 496] width 79 height 14
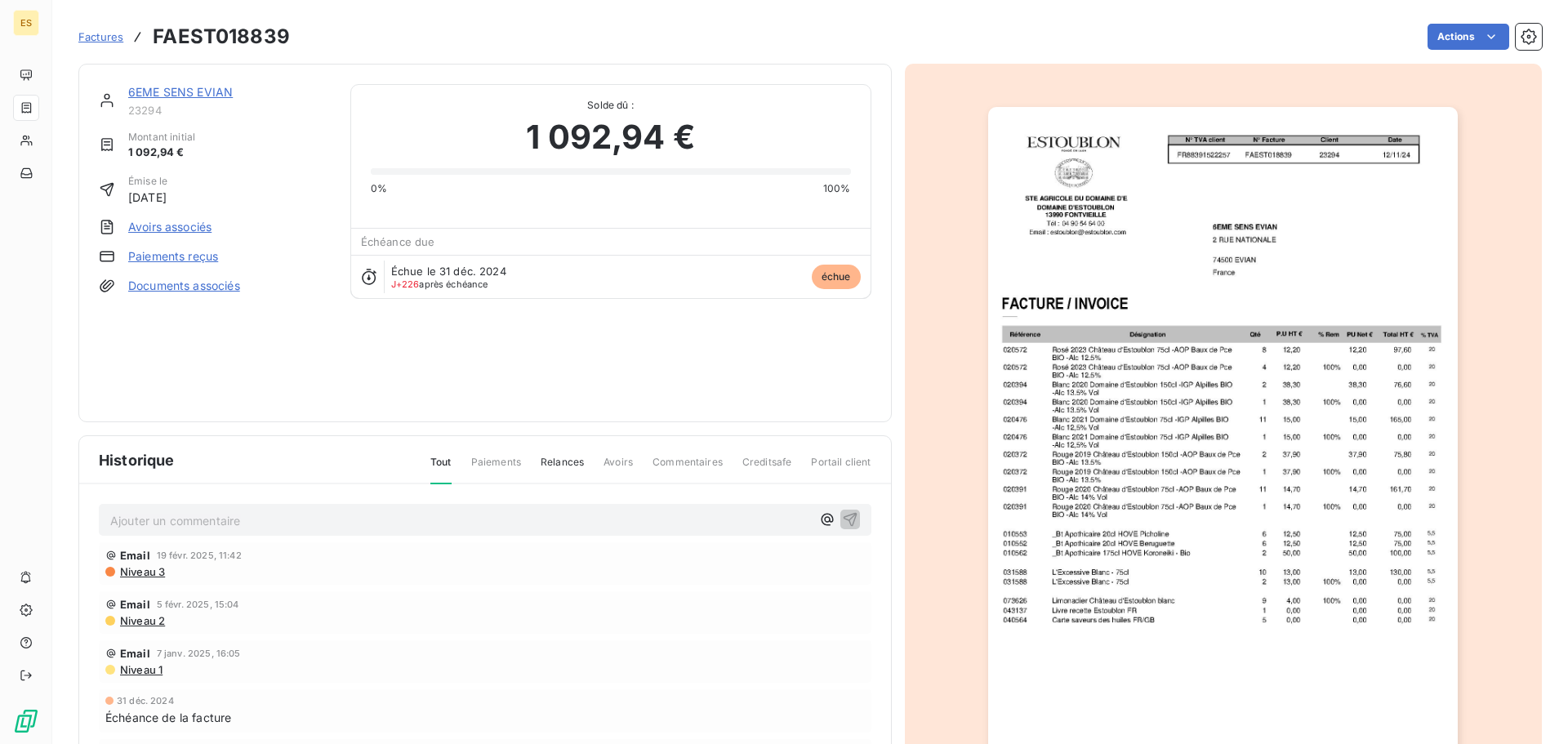
click at [1118, 264] on img "button" at bounding box center [1223, 439] width 469 height 665
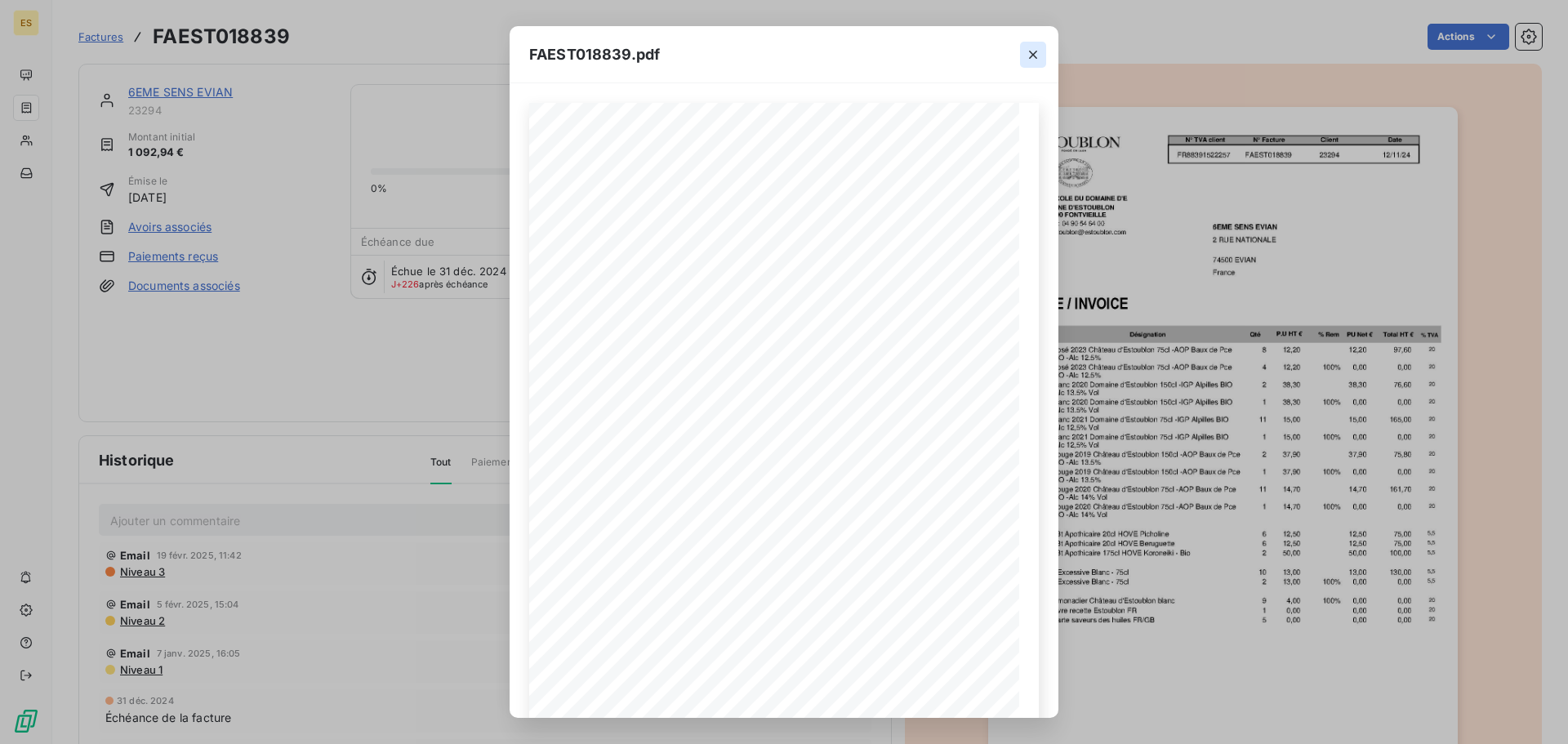
click at [1032, 49] on icon "button" at bounding box center [1033, 55] width 17 height 17
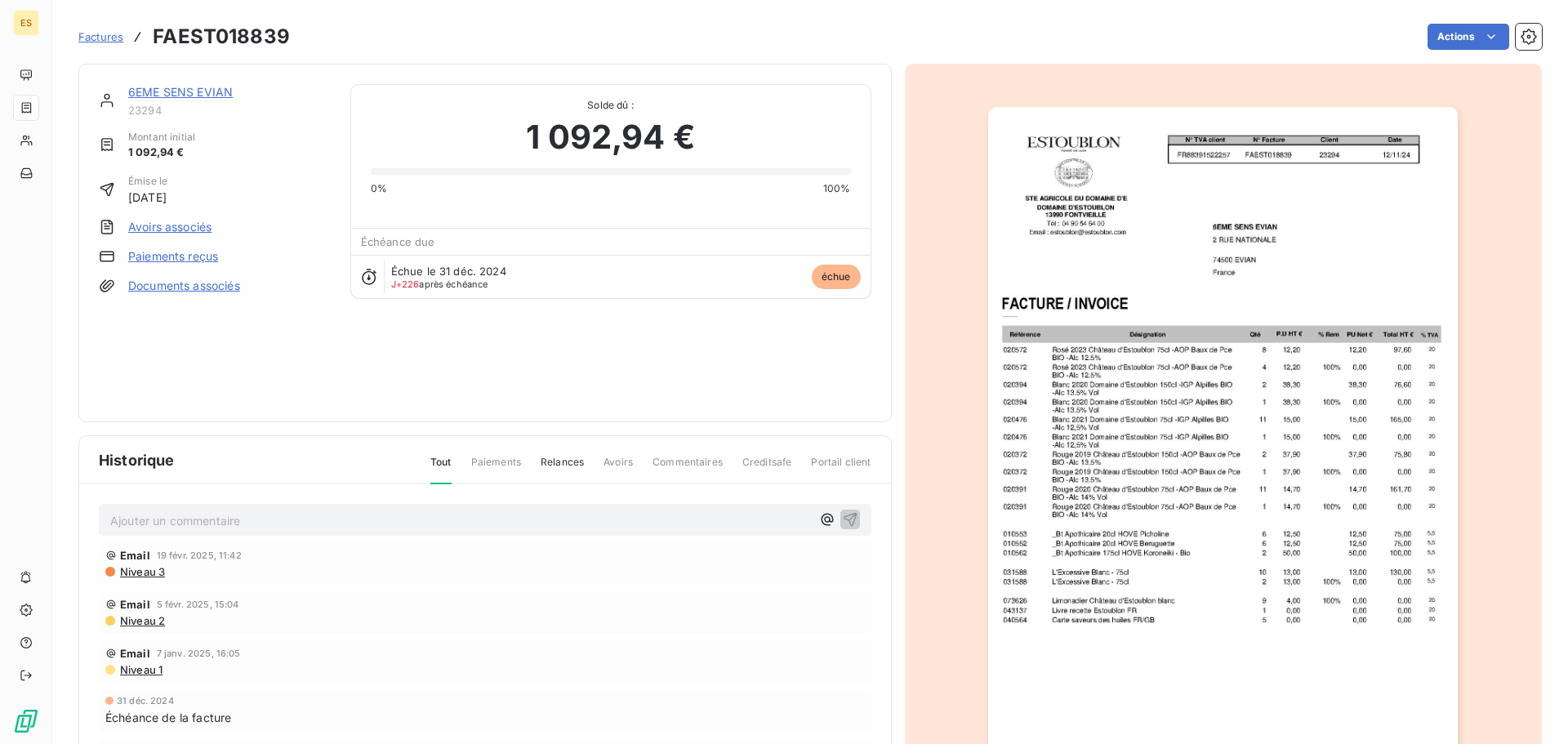
click at [94, 40] on span "Factures" at bounding box center [101, 37] width 45 height 13
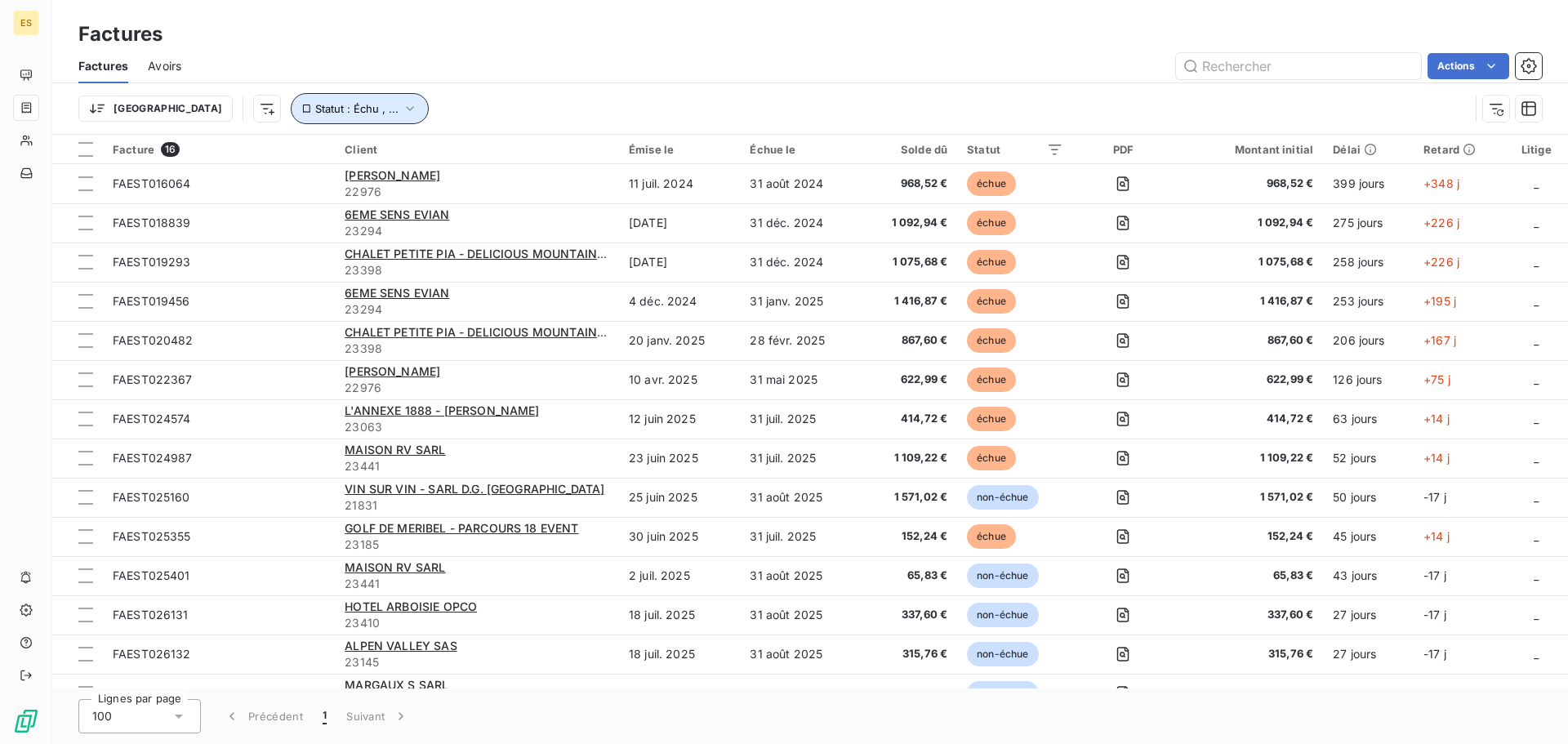
click at [402, 108] on icon "button" at bounding box center [410, 109] width 17 height 17
